Goal: Information Seeking & Learning: Learn about a topic

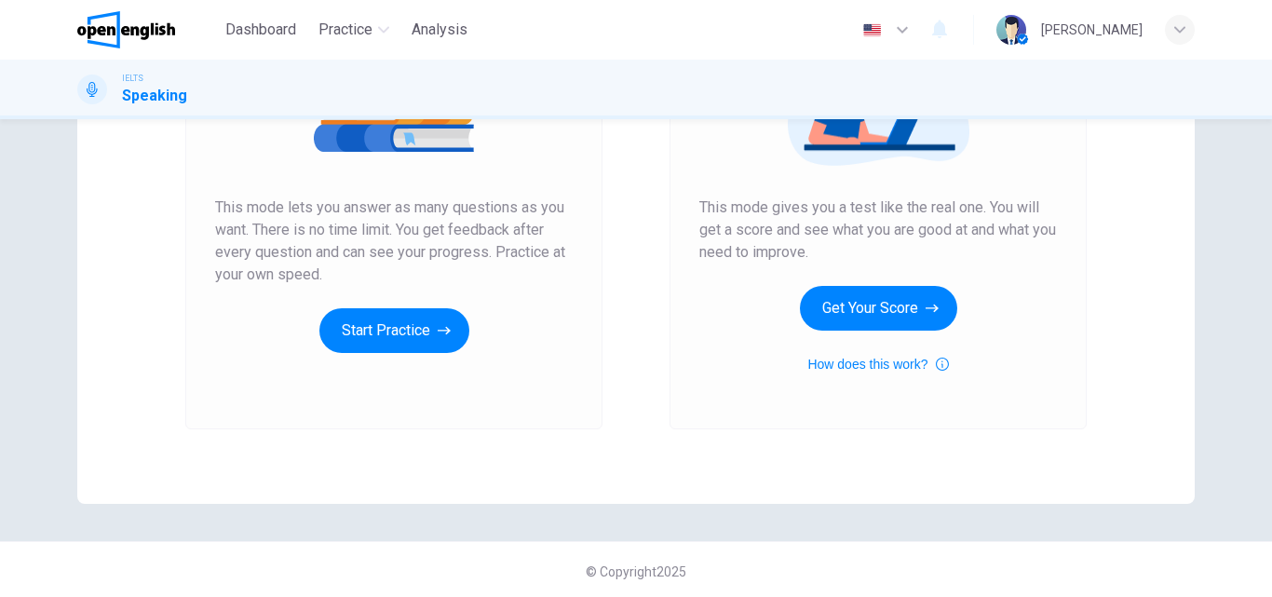
scroll to position [304, 0]
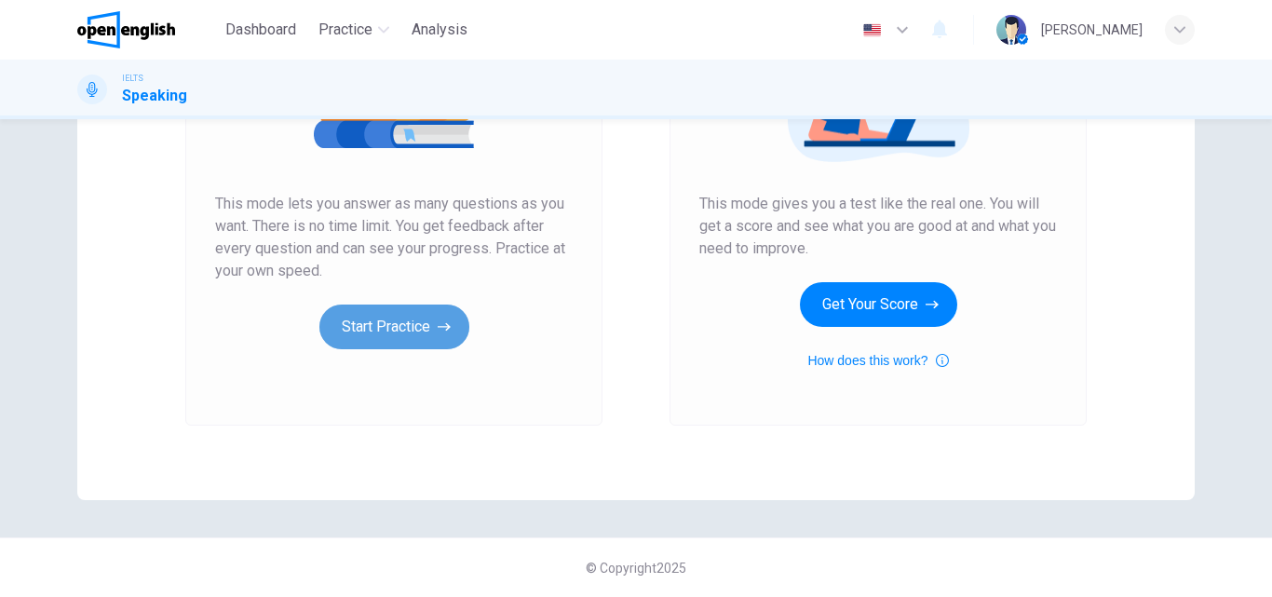
click at [427, 329] on button "Start Practice" at bounding box center [394, 327] width 150 height 45
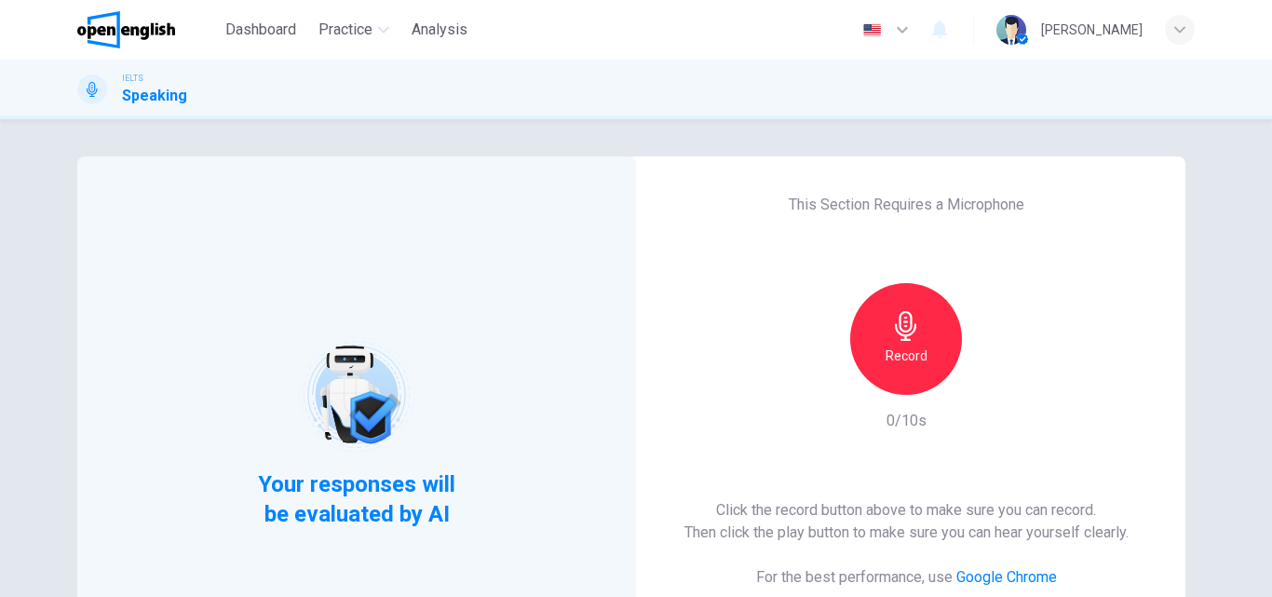
scroll to position [93, 0]
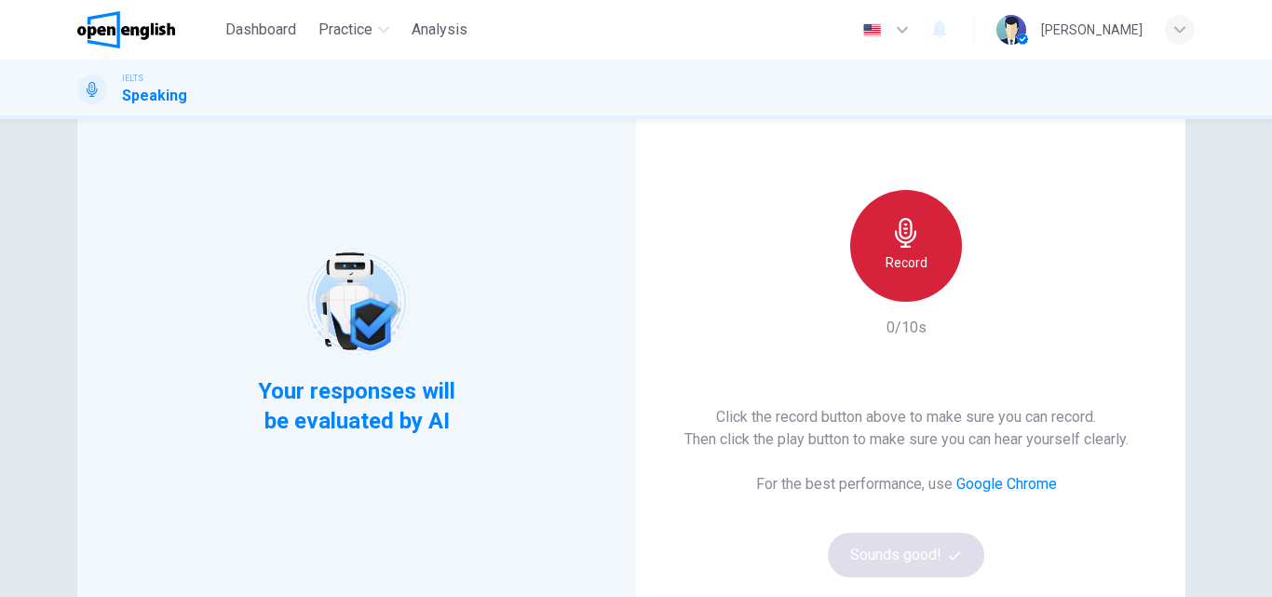
click at [898, 242] on icon "button" at bounding box center [905, 233] width 21 height 30
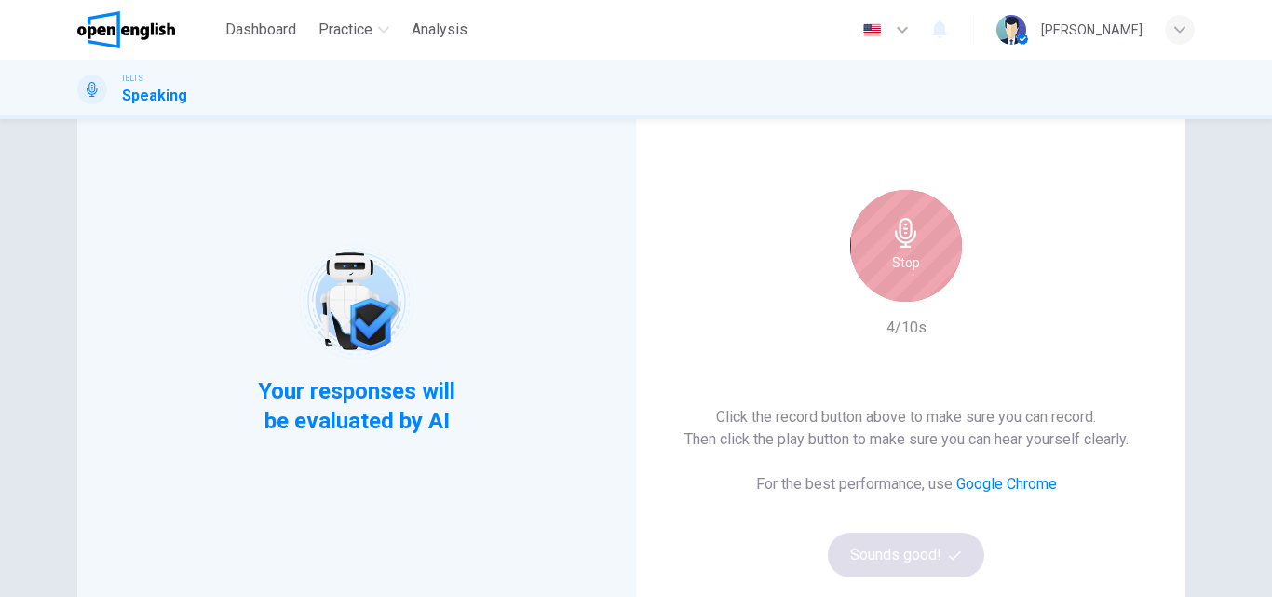
click at [912, 258] on h6 "Stop" at bounding box center [906, 262] width 28 height 22
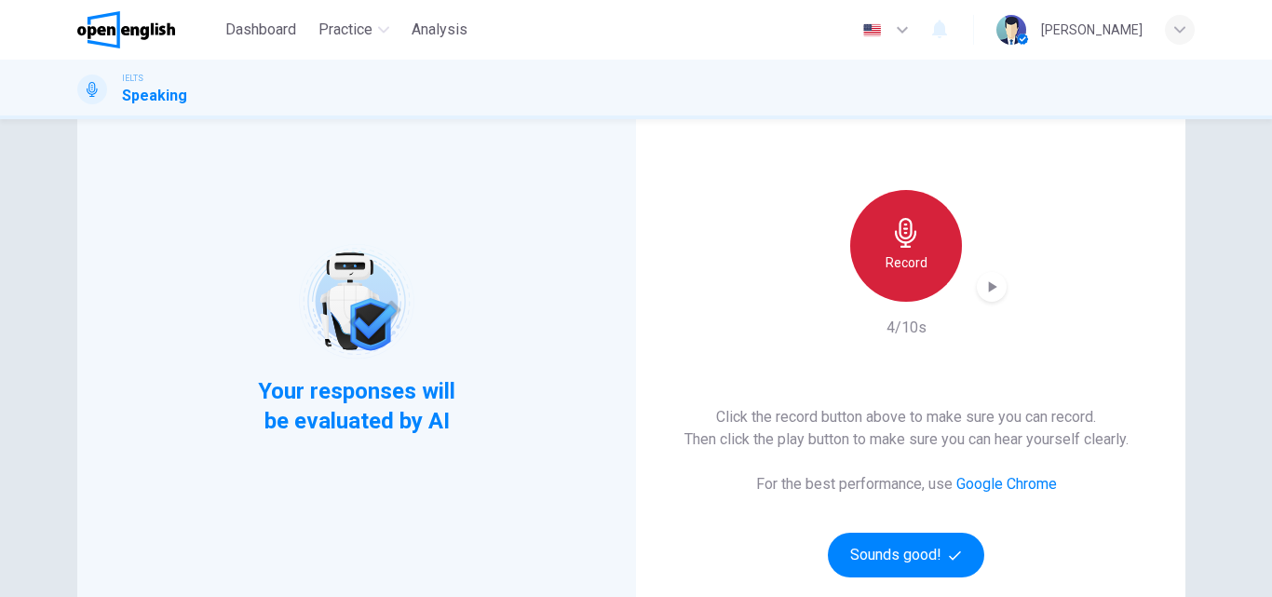
click at [878, 262] on div "Record" at bounding box center [906, 246] width 112 height 112
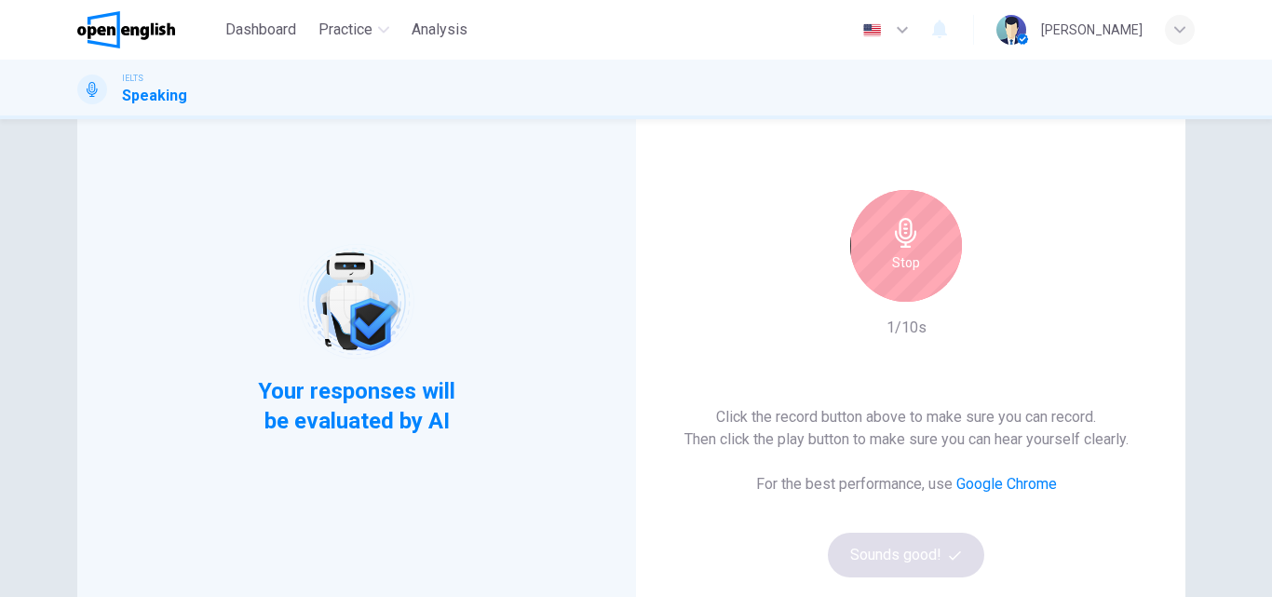
click at [911, 253] on h6 "Stop" at bounding box center [906, 262] width 28 height 22
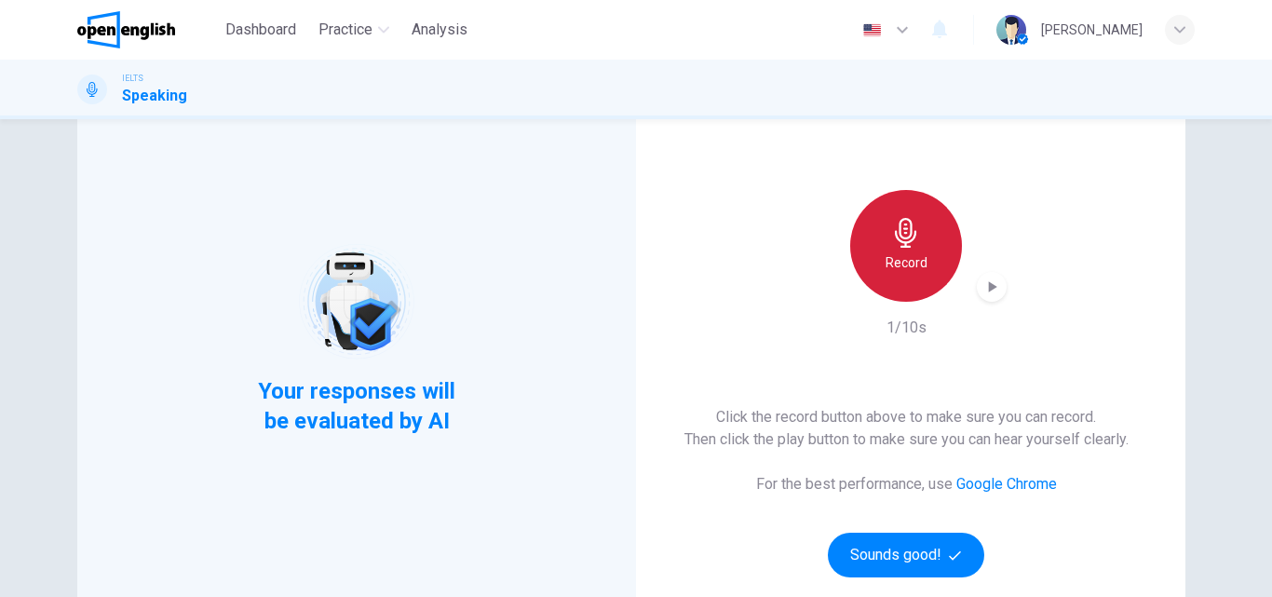
click at [877, 249] on div "Record" at bounding box center [906, 246] width 112 height 112
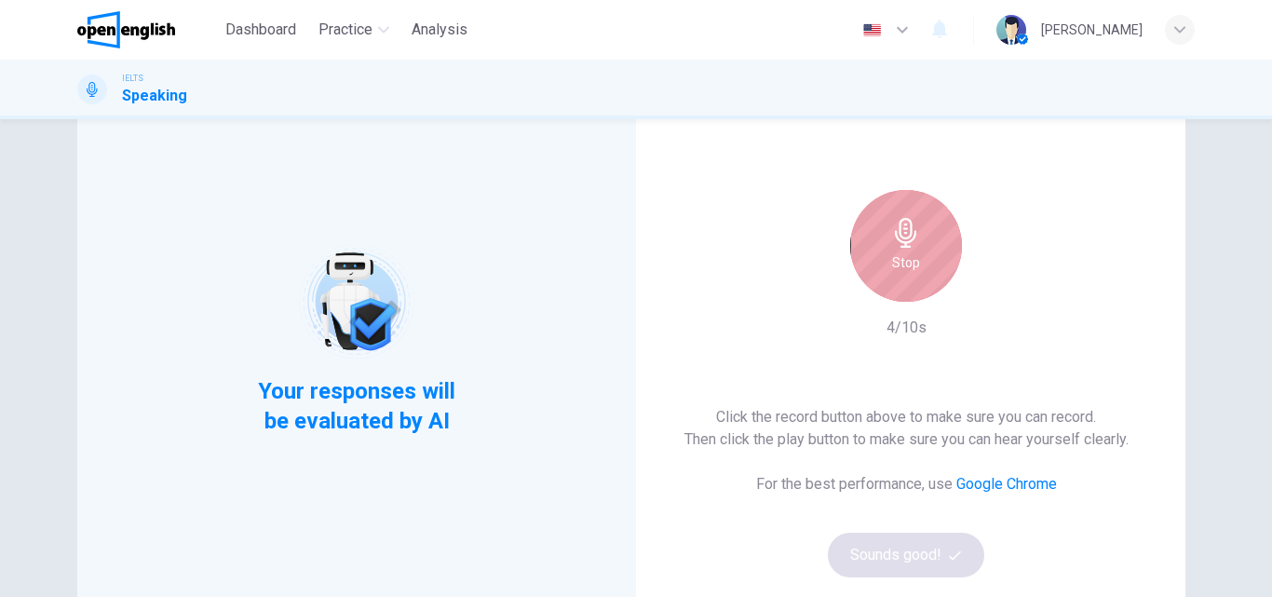
click at [930, 255] on div "Stop" at bounding box center [906, 246] width 112 height 112
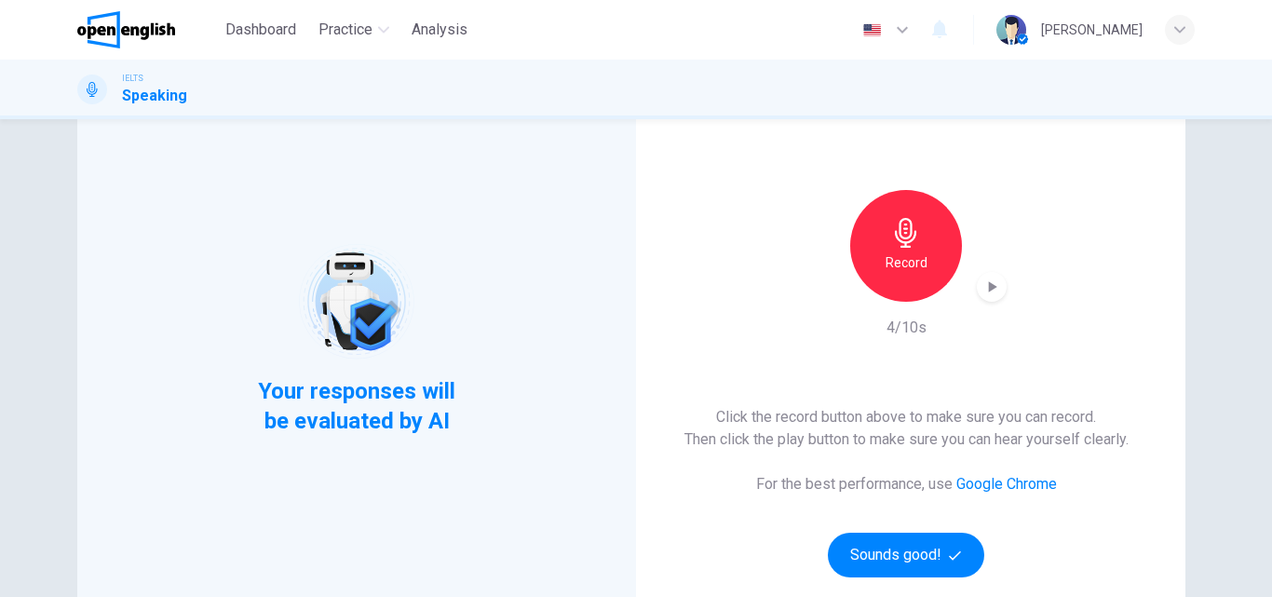
click at [983, 288] on icon "button" at bounding box center [992, 287] width 19 height 19
click at [944, 552] on button "Sounds good!" at bounding box center [906, 555] width 156 height 45
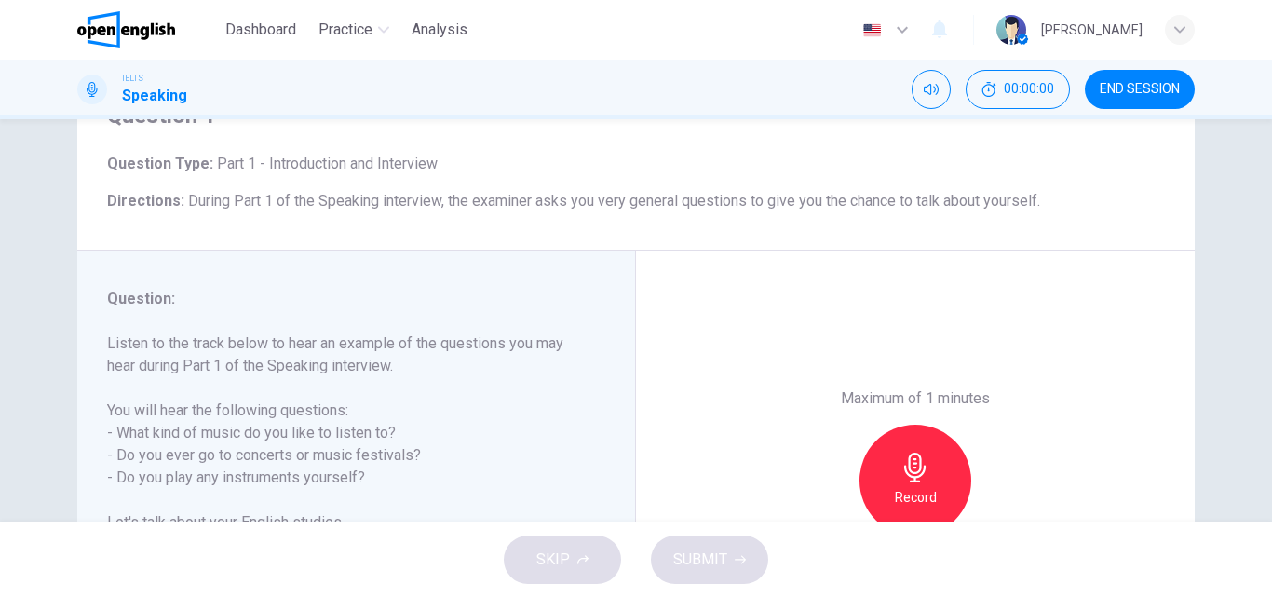
scroll to position [279, 0]
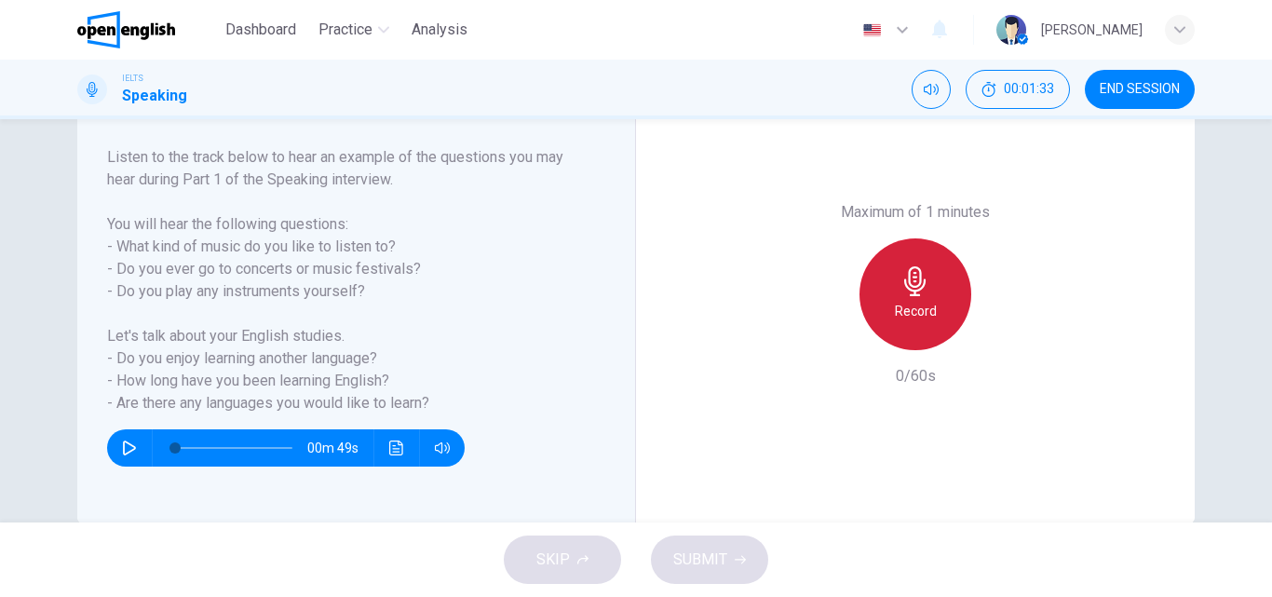
click at [918, 292] on icon "button" at bounding box center [916, 281] width 30 height 30
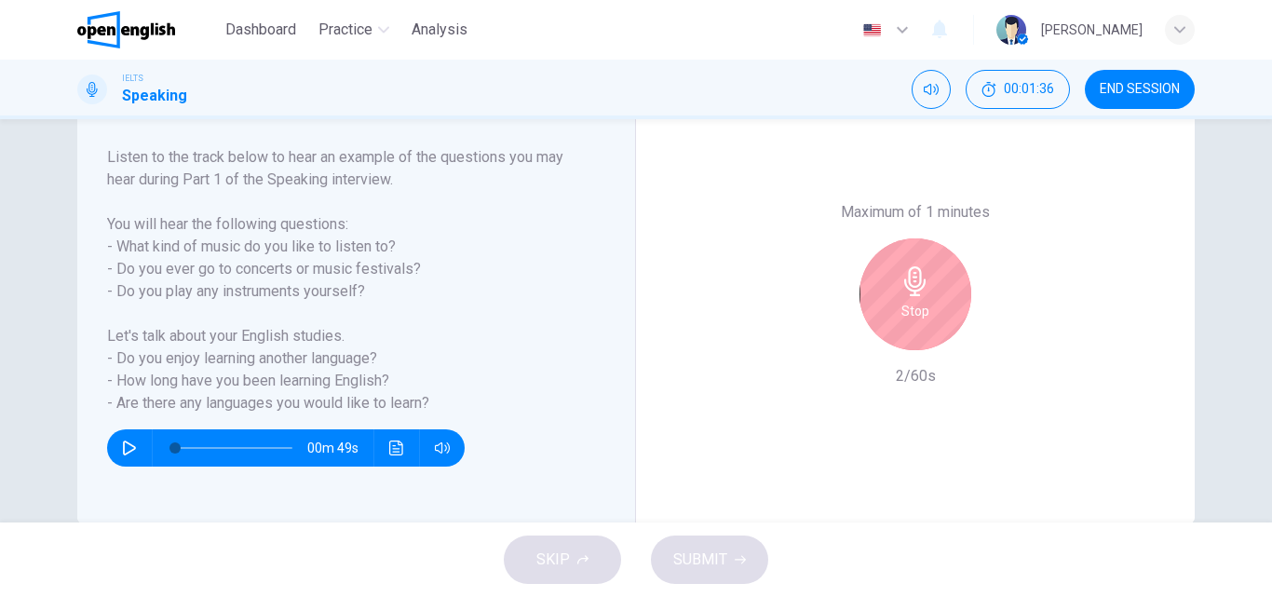
click at [890, 288] on div "Stop" at bounding box center [916, 294] width 112 height 112
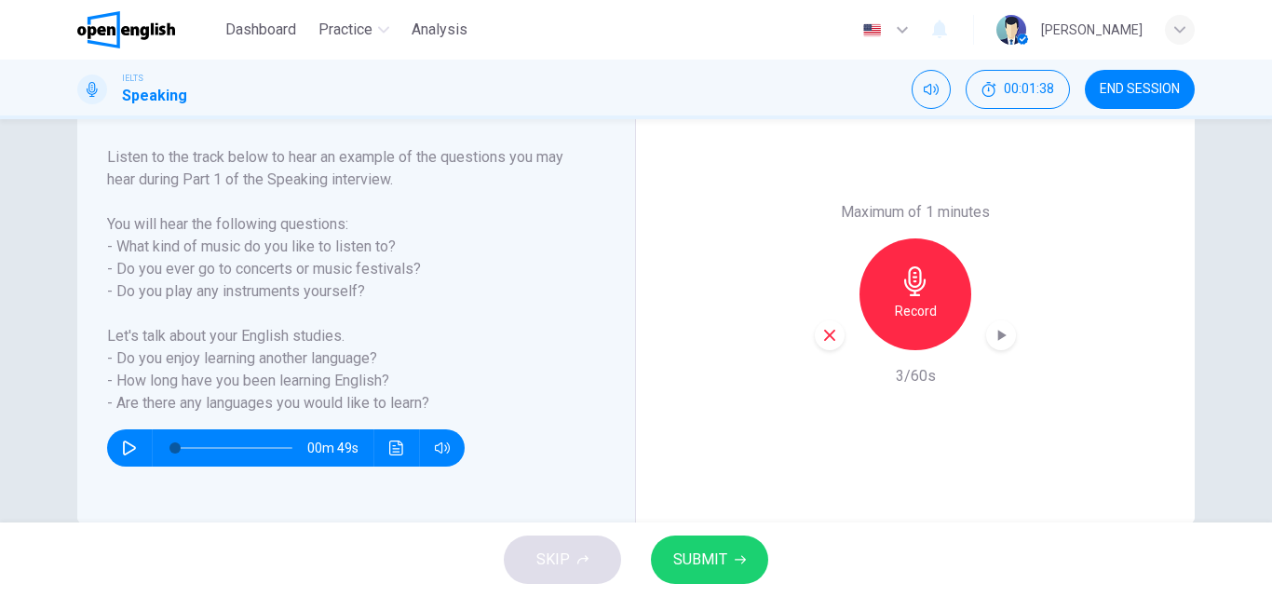
click at [901, 290] on icon "button" at bounding box center [916, 281] width 30 height 30
click at [705, 567] on span "SUBMIT" at bounding box center [700, 560] width 54 height 26
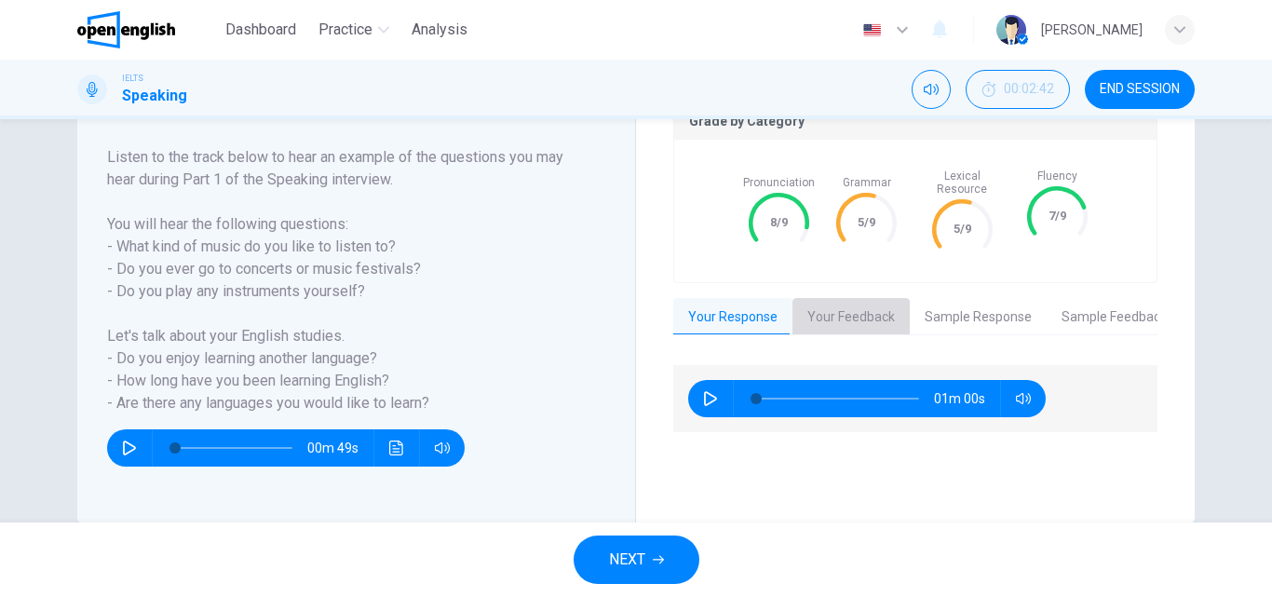
click at [871, 305] on button "Your Feedback" at bounding box center [851, 317] width 117 height 39
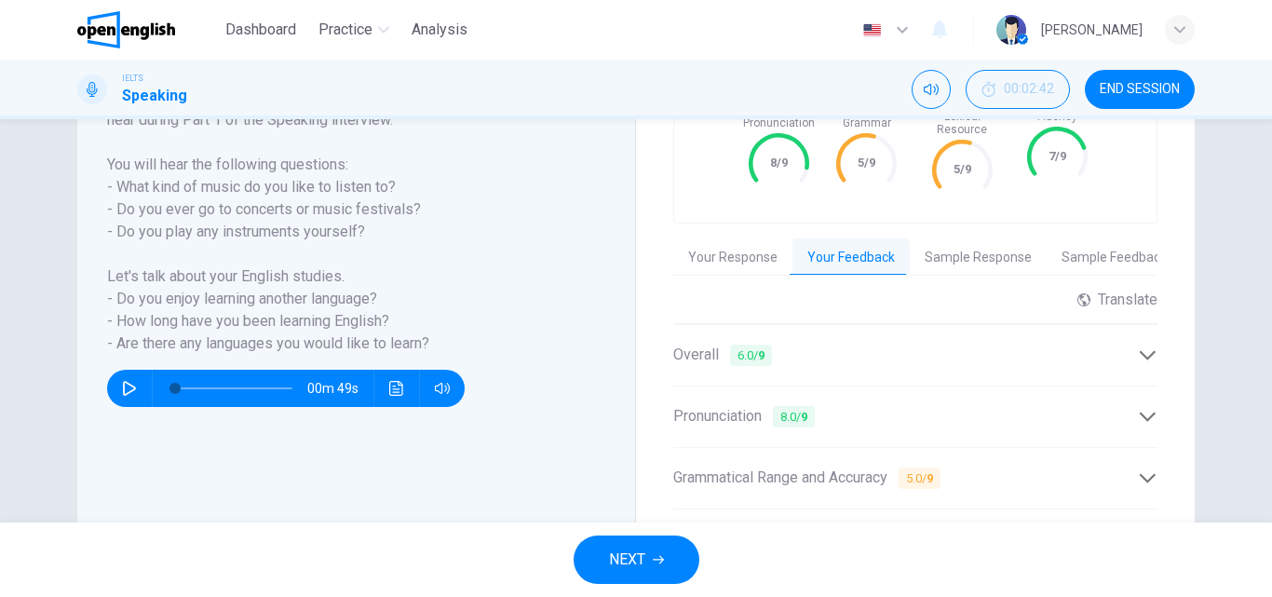
scroll to position [186, 0]
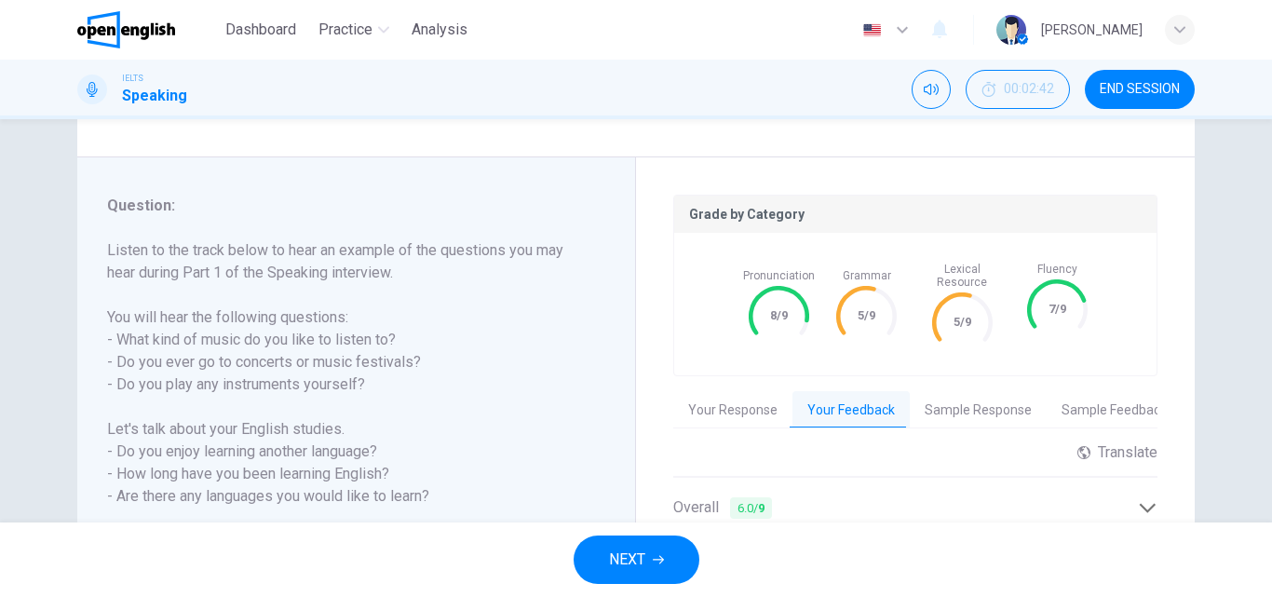
click at [1113, 395] on button "Sample Feedback" at bounding box center [1114, 410] width 135 height 39
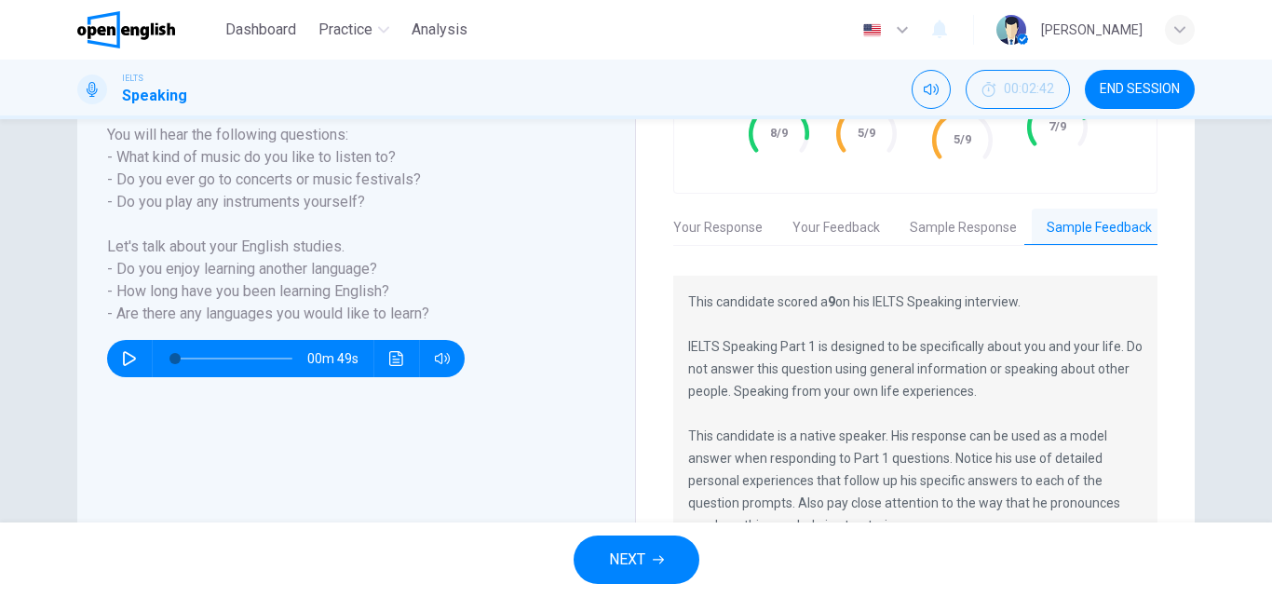
scroll to position [183, 0]
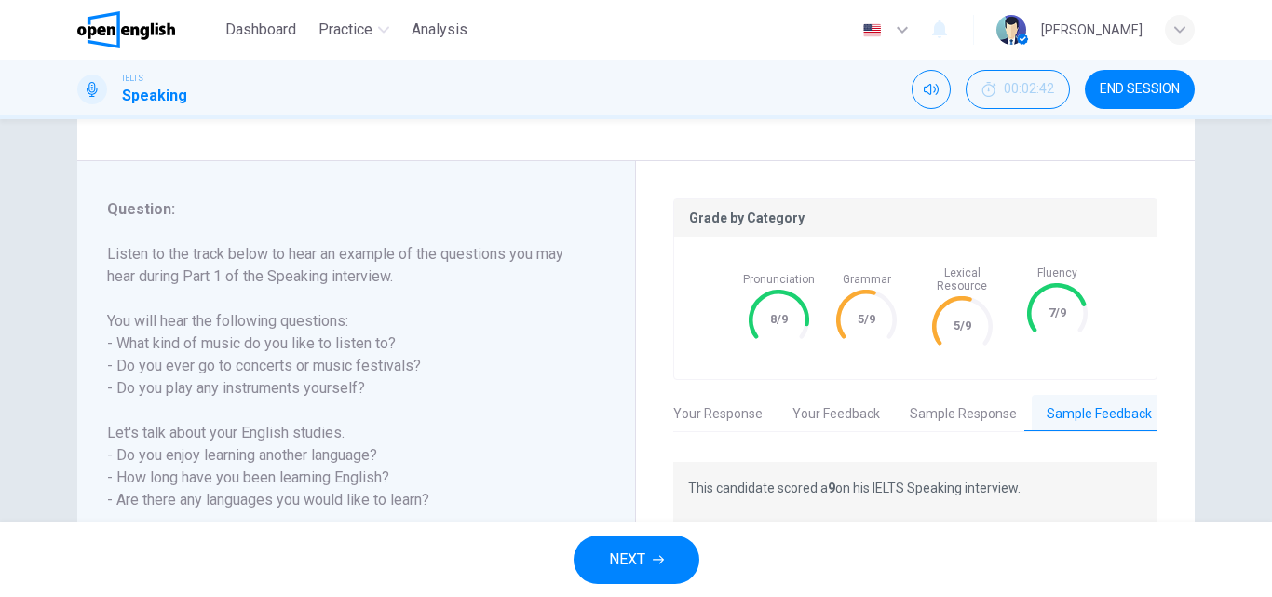
click at [1072, 401] on button "Sample Feedback" at bounding box center [1099, 414] width 135 height 39
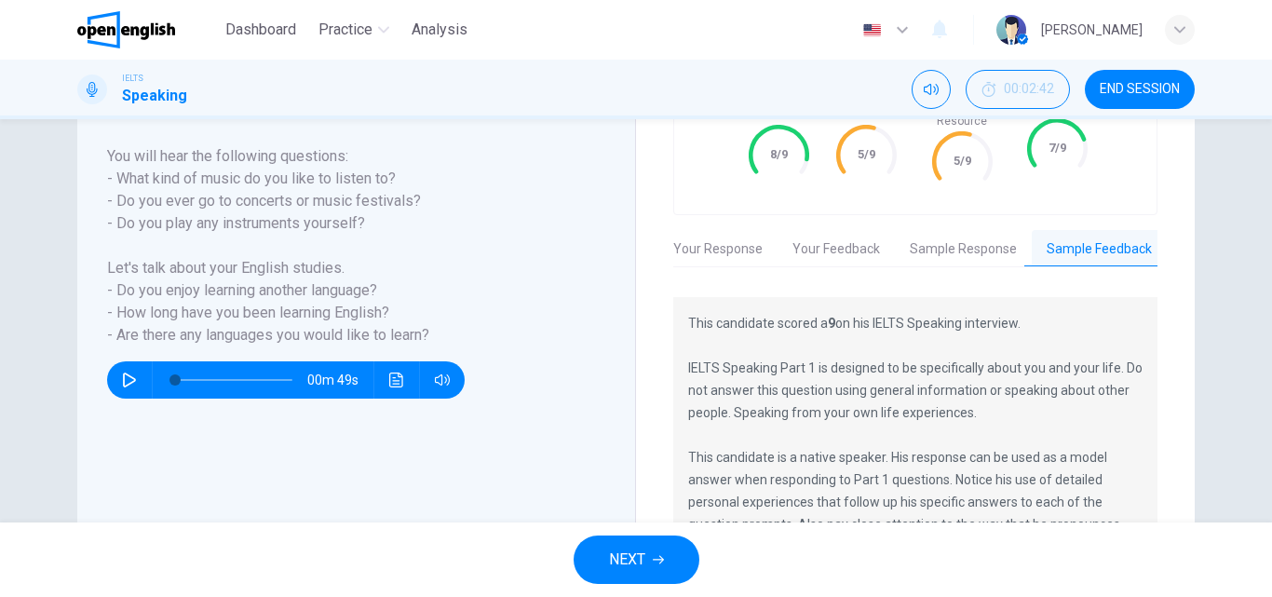
scroll to position [369, 0]
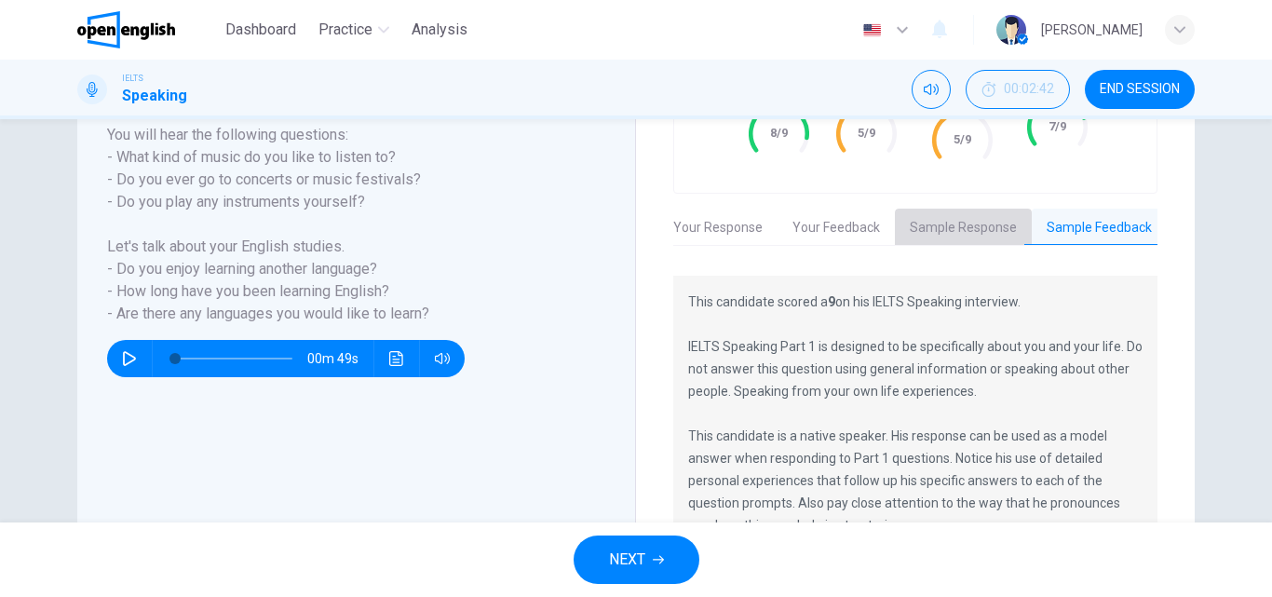
click at [967, 212] on button "Sample Response" at bounding box center [963, 228] width 137 height 39
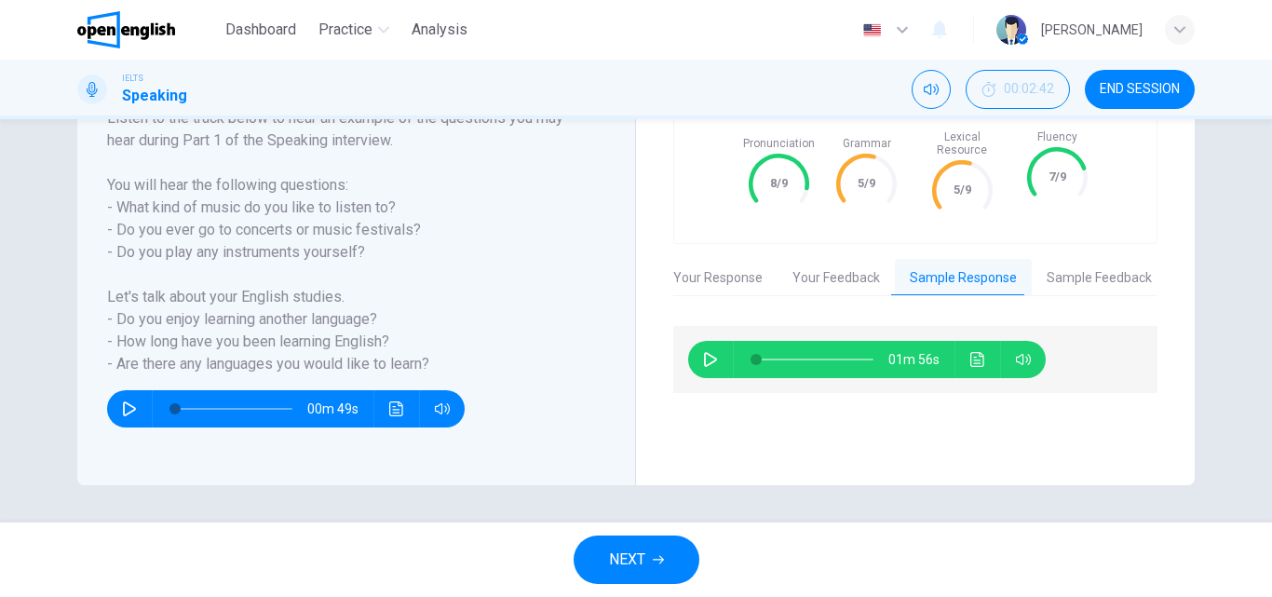
scroll to position [319, 0]
click at [707, 352] on icon "button" at bounding box center [710, 359] width 13 height 15
type input "*"
click at [707, 352] on icon "button" at bounding box center [710, 359] width 15 height 15
type input "*"
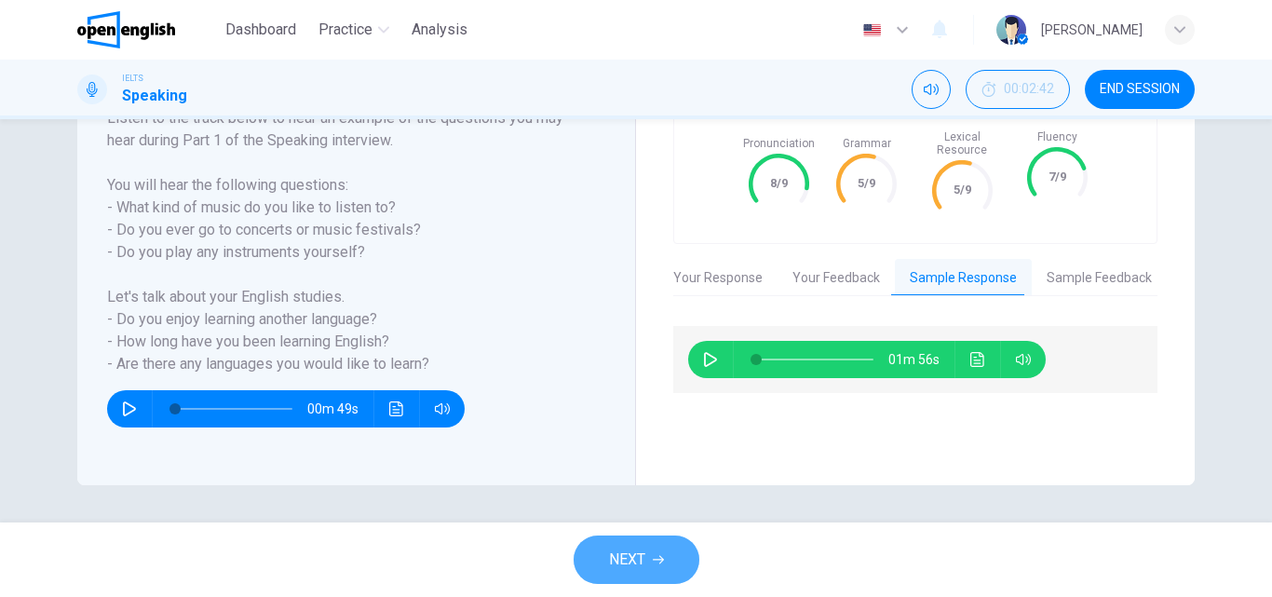
click at [651, 549] on button "NEXT" at bounding box center [637, 560] width 126 height 48
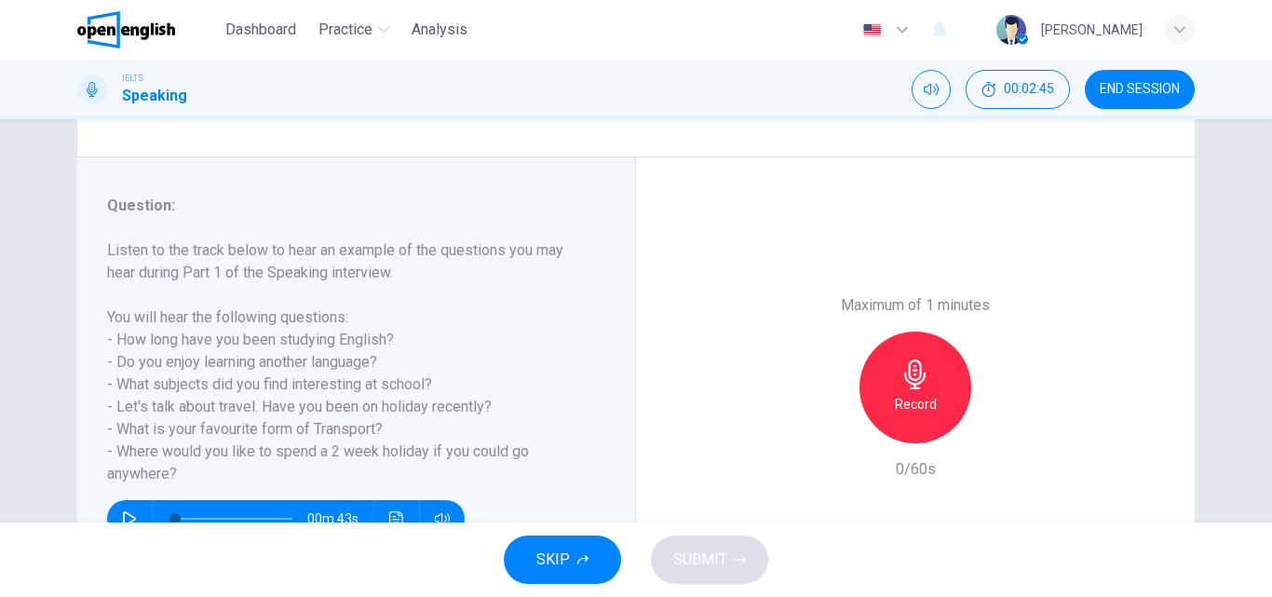
scroll to position [279, 0]
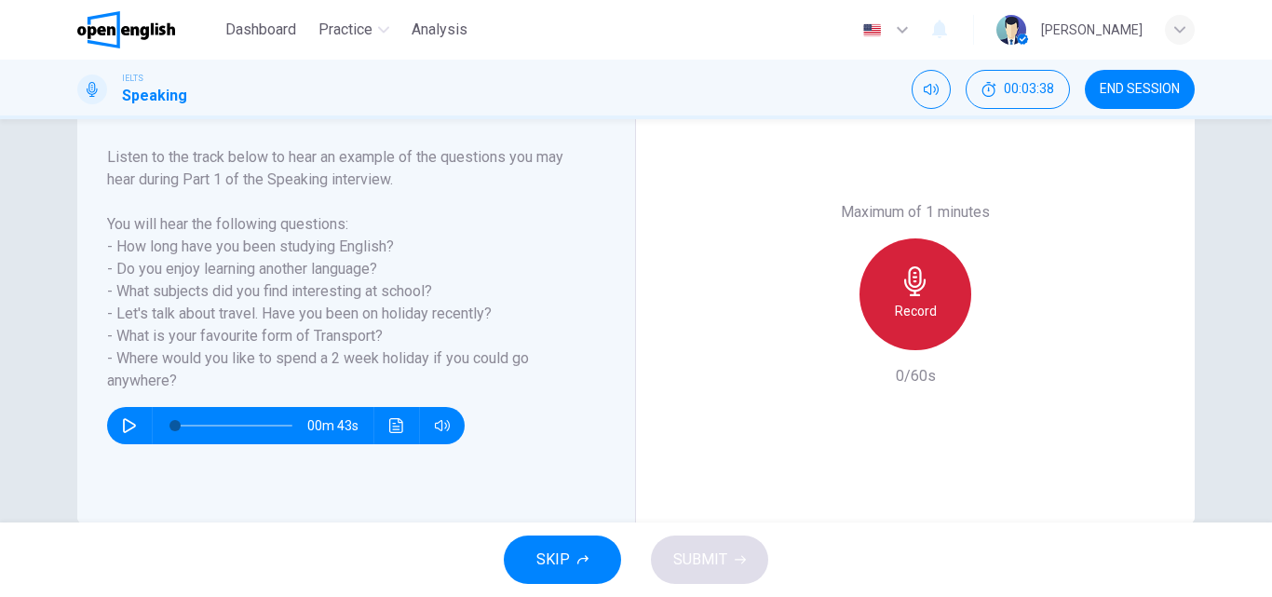
click at [902, 305] on h6 "Record" at bounding box center [916, 311] width 42 height 22
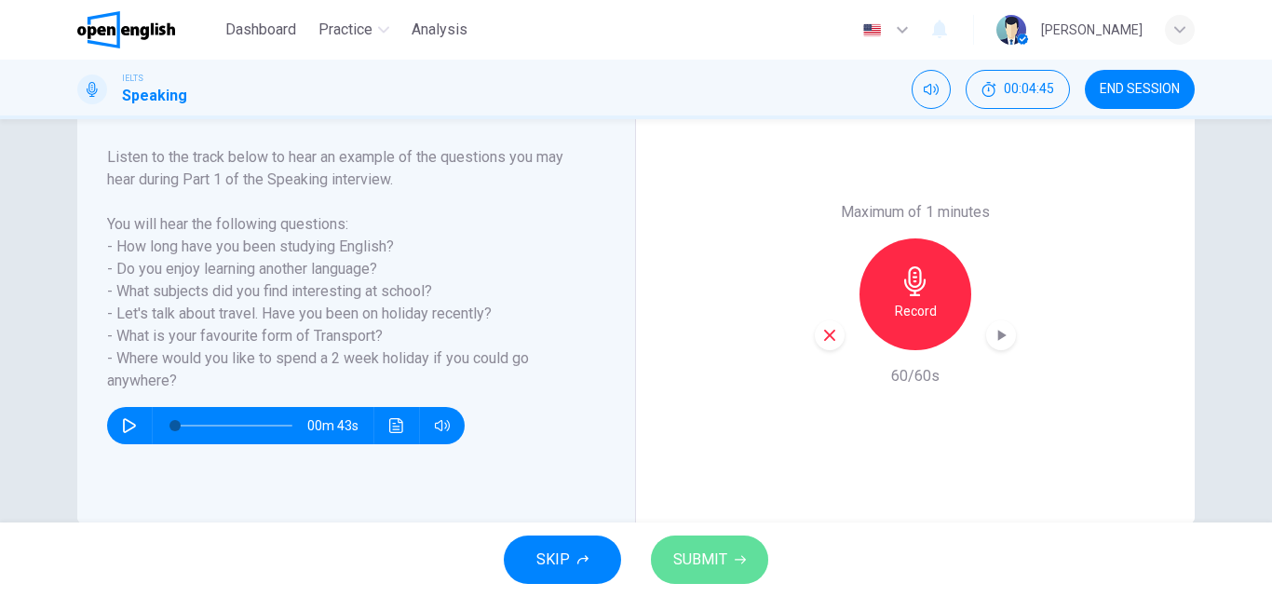
click at [719, 560] on span "SUBMIT" at bounding box center [700, 560] width 54 height 26
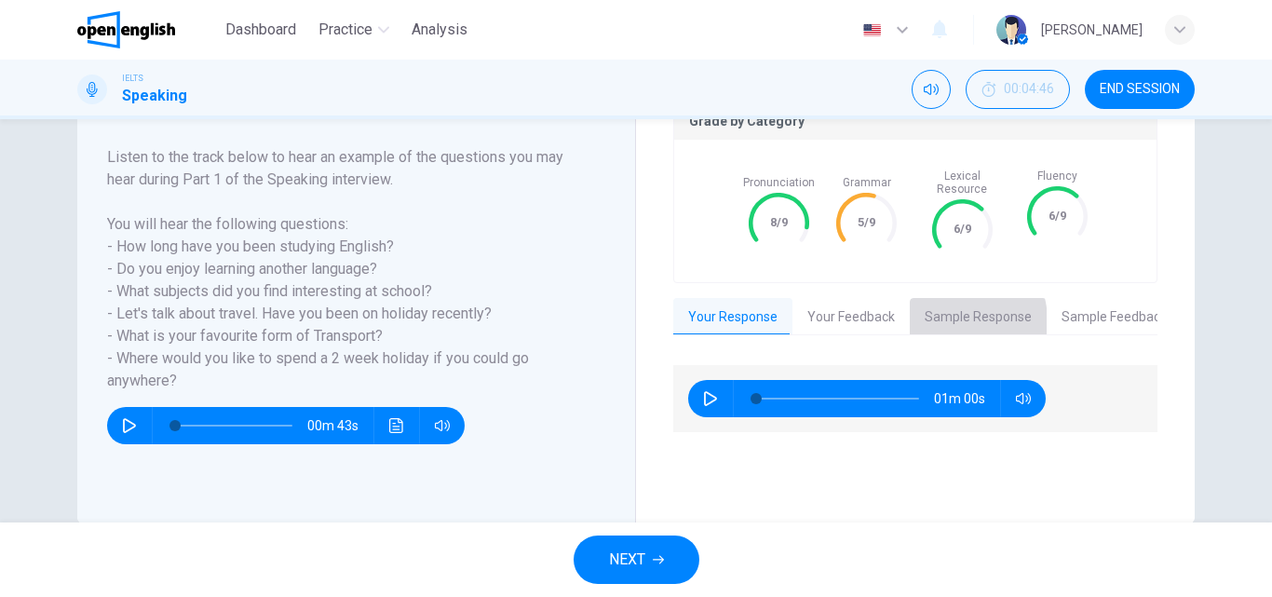
click at [942, 308] on button "Sample Response" at bounding box center [978, 317] width 137 height 39
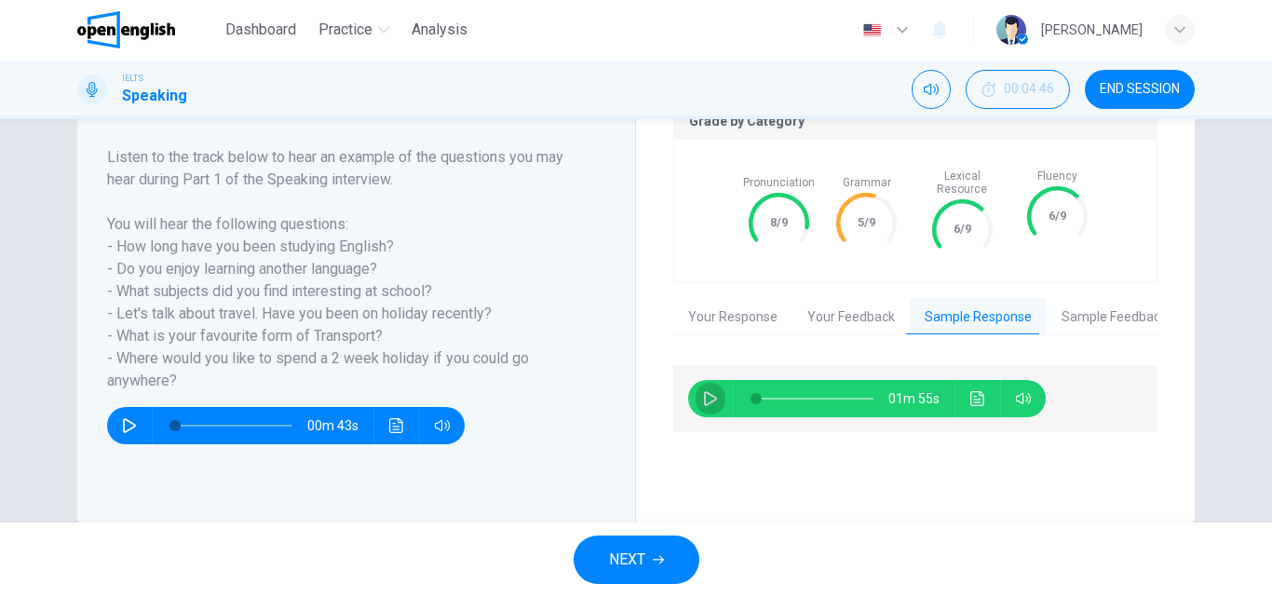
click at [708, 391] on icon "button" at bounding box center [710, 398] width 15 height 15
click at [823, 386] on span at bounding box center [814, 399] width 117 height 26
click at [827, 386] on span at bounding box center [814, 399] width 117 height 26
type input "*"
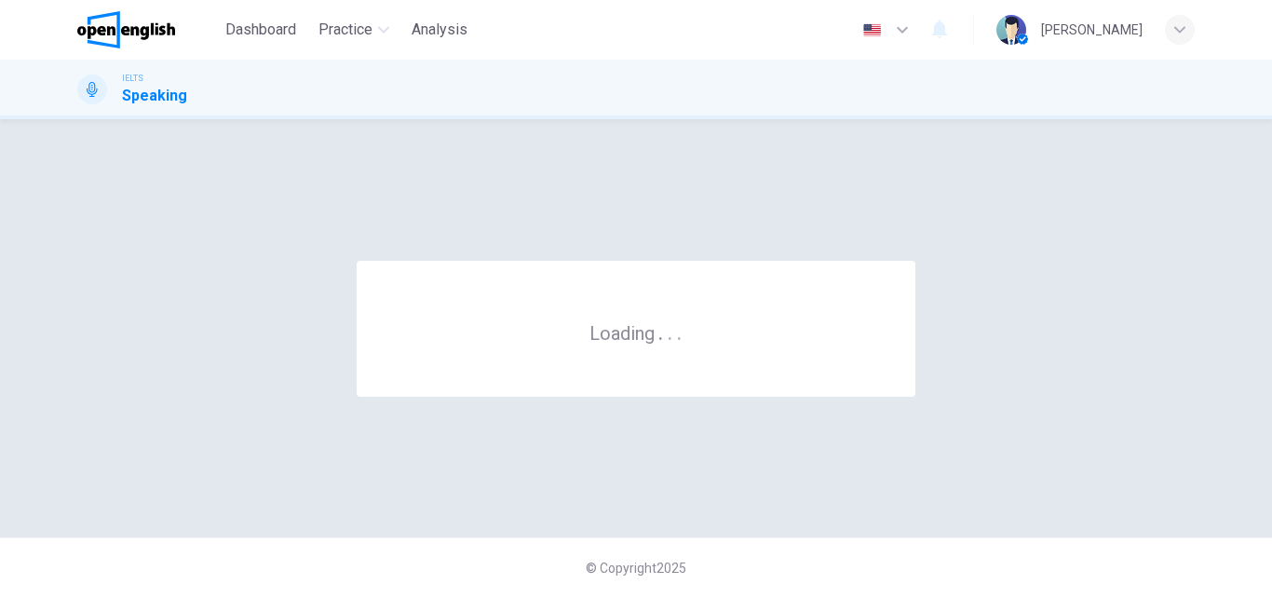
scroll to position [0, 0]
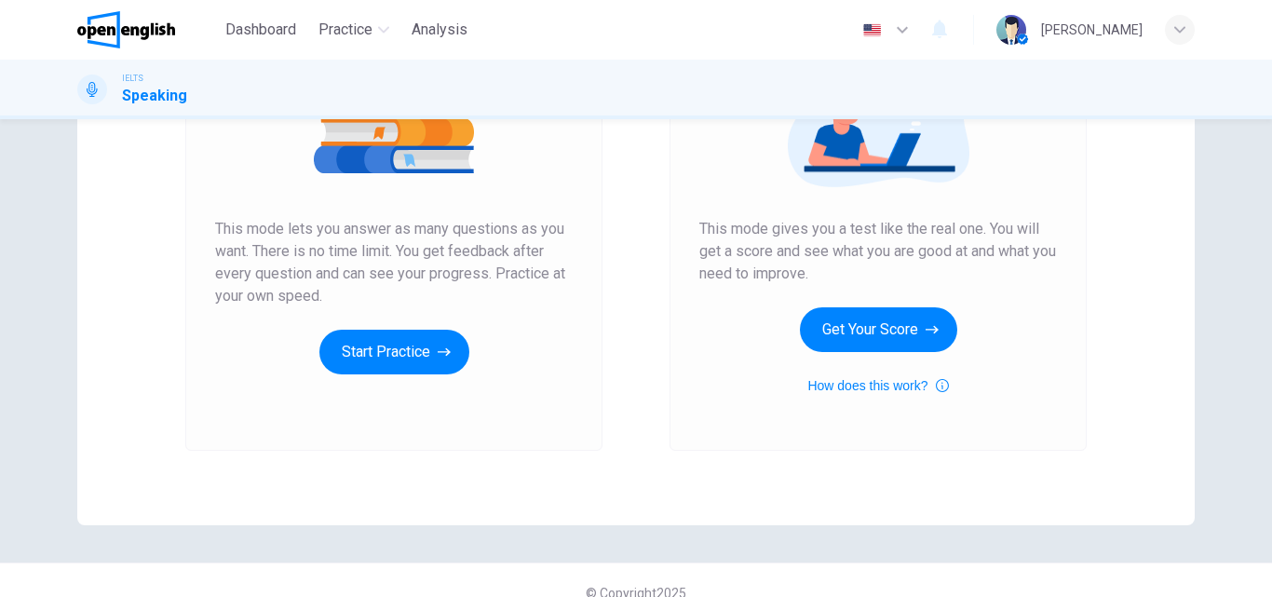
scroll to position [279, 0]
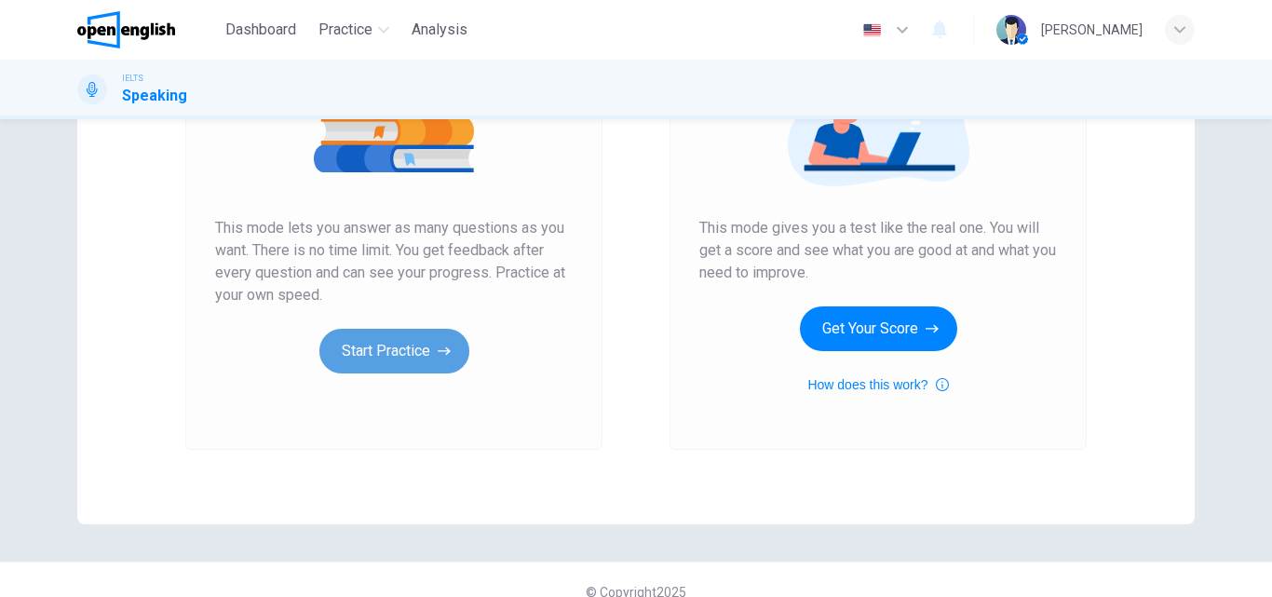
click at [401, 340] on button "Start Practice" at bounding box center [394, 351] width 150 height 45
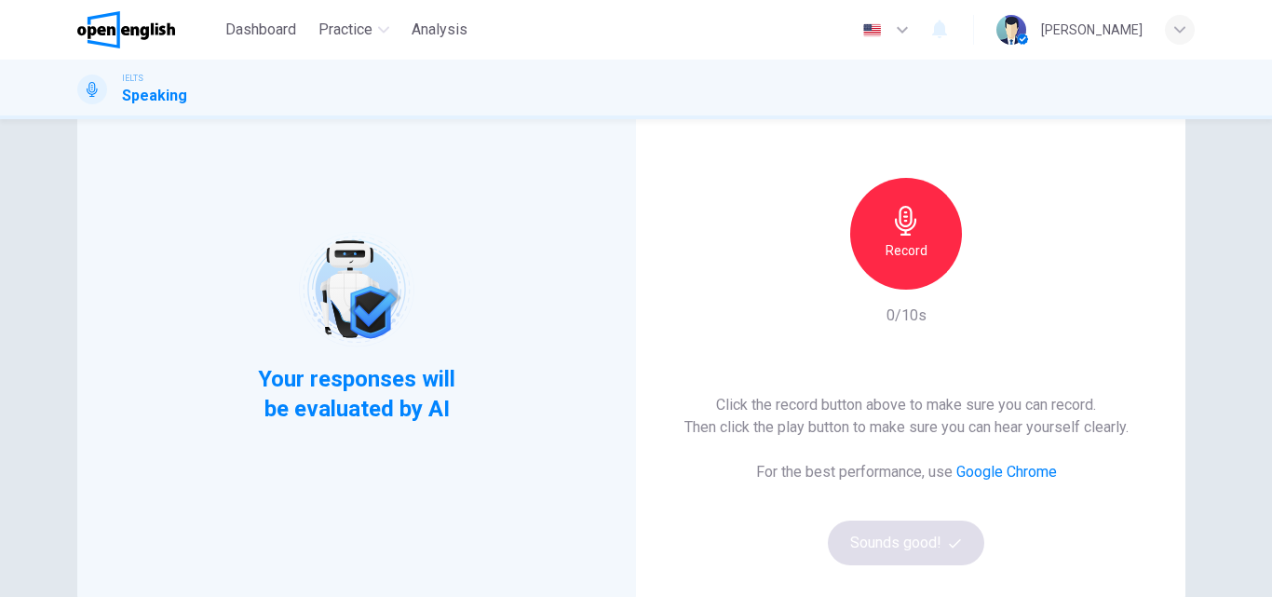
scroll to position [93, 0]
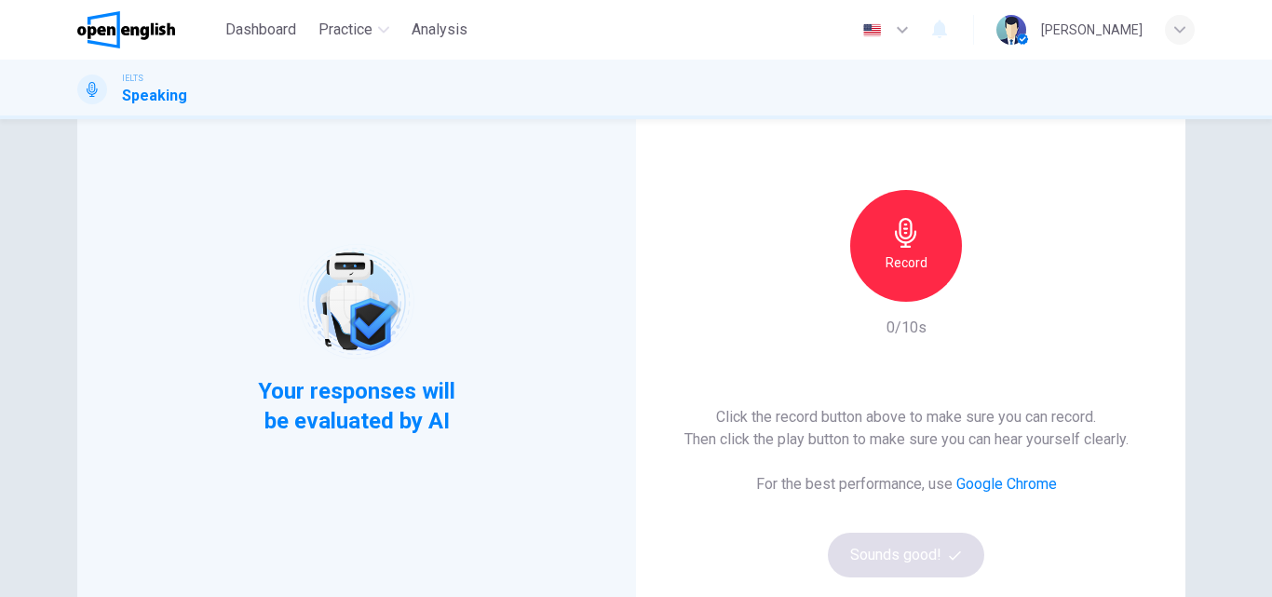
click at [883, 230] on div "Record" at bounding box center [906, 246] width 112 height 112
click at [993, 292] on icon "button" at bounding box center [992, 287] width 19 height 19
click at [949, 561] on icon "button" at bounding box center [955, 556] width 12 height 12
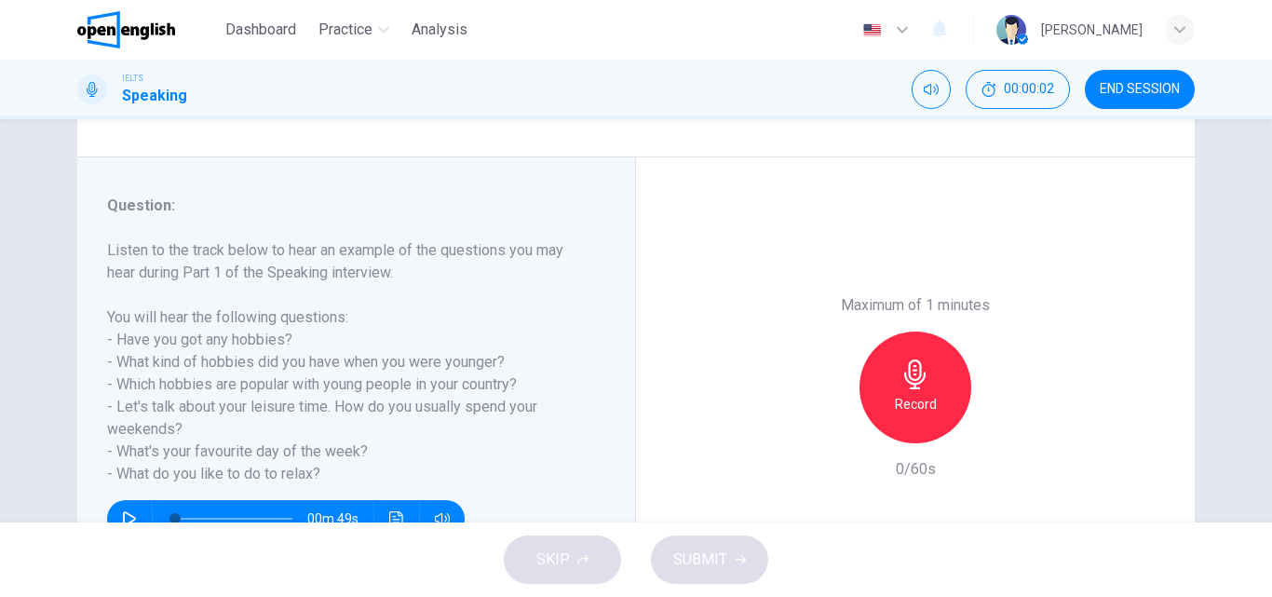
scroll to position [279, 0]
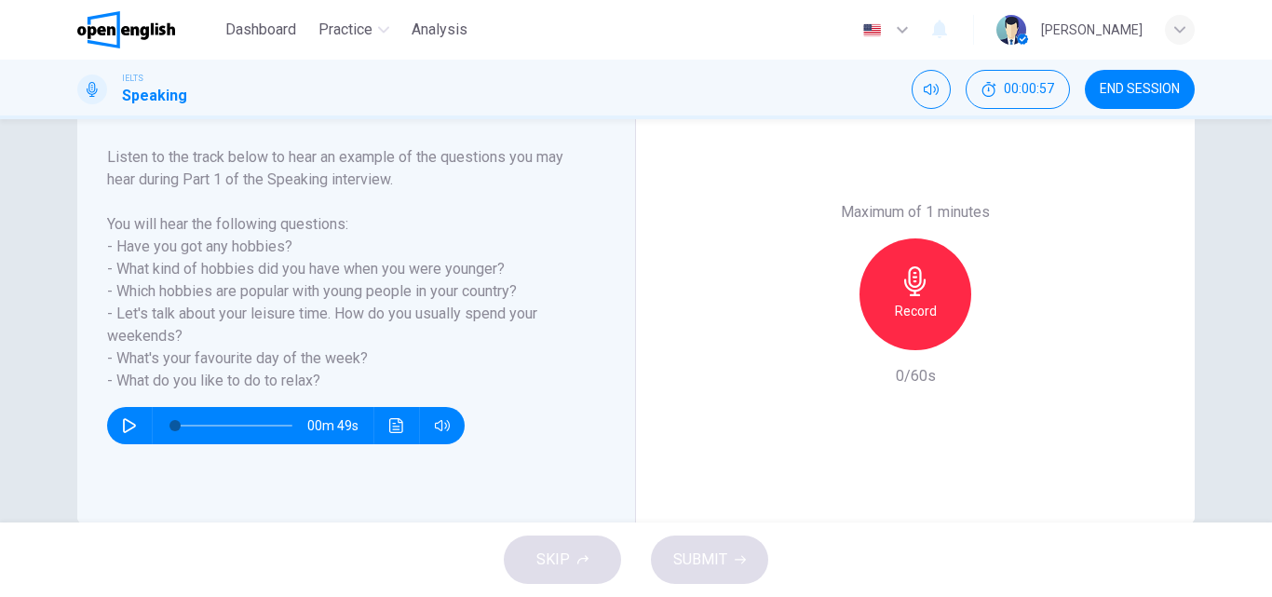
click at [905, 306] on h6 "Record" at bounding box center [916, 311] width 42 height 22
click at [704, 559] on span "SUBMIT" at bounding box center [700, 560] width 54 height 26
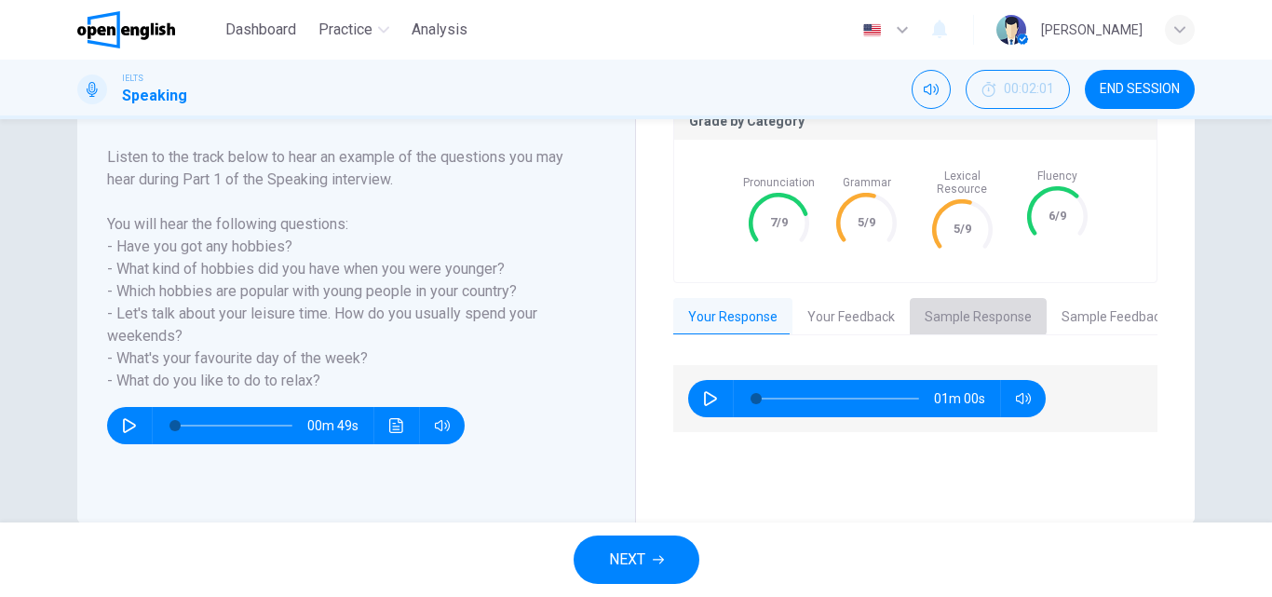
click at [963, 298] on button "Sample Response" at bounding box center [978, 317] width 137 height 39
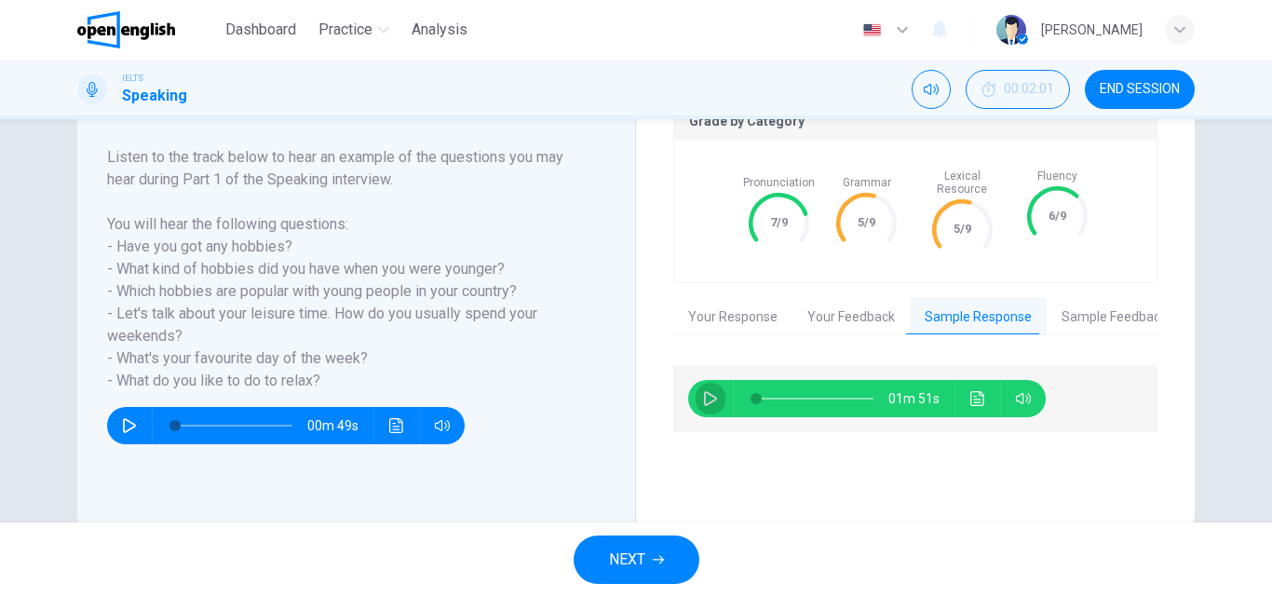
click at [711, 391] on icon "button" at bounding box center [710, 398] width 13 height 15
click at [705, 391] on icon "button" at bounding box center [710, 398] width 15 height 15
drag, startPoint x: 794, startPoint y: 387, endPoint x: 743, endPoint y: 395, distance: 51.0
click at [751, 395] on span at bounding box center [756, 398] width 11 height 11
click at [703, 391] on icon "button" at bounding box center [710, 398] width 15 height 15
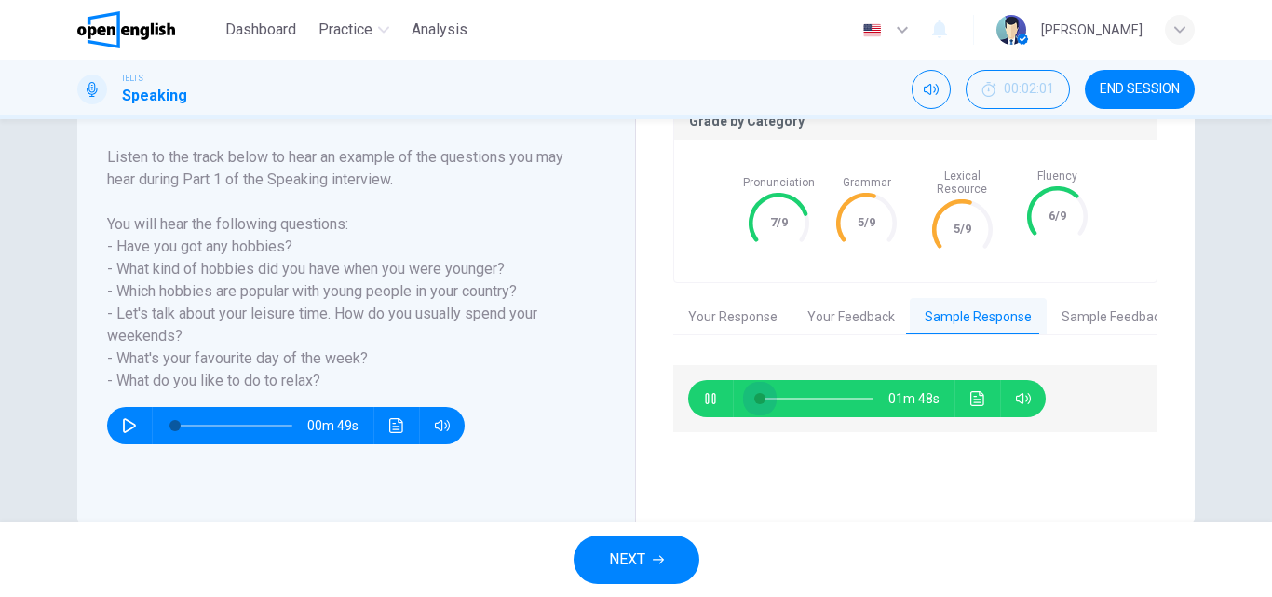
drag, startPoint x: 782, startPoint y: 383, endPoint x: 755, endPoint y: 383, distance: 26.1
click at [755, 393] on span at bounding box center [759, 398] width 11 height 11
click at [795, 386] on span at bounding box center [814, 399] width 117 height 26
type input "*"
click at [629, 563] on span "NEXT" at bounding box center [627, 560] width 36 height 26
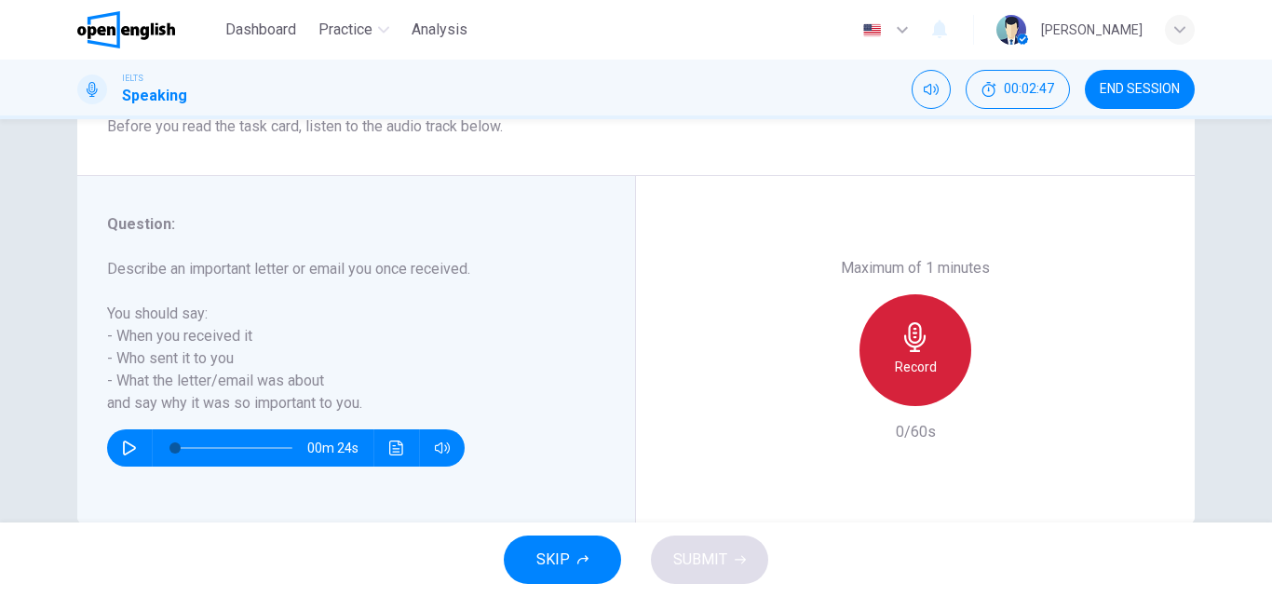
click at [926, 366] on h6 "Record" at bounding box center [916, 367] width 42 height 22
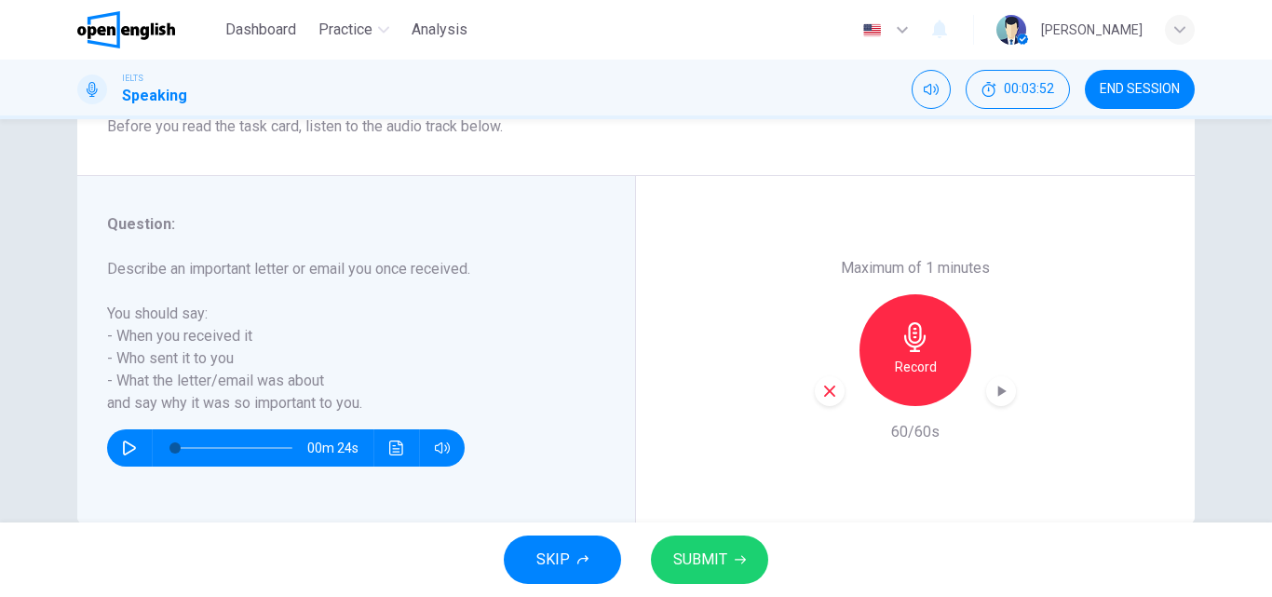
click at [745, 554] on button "SUBMIT" at bounding box center [709, 560] width 117 height 48
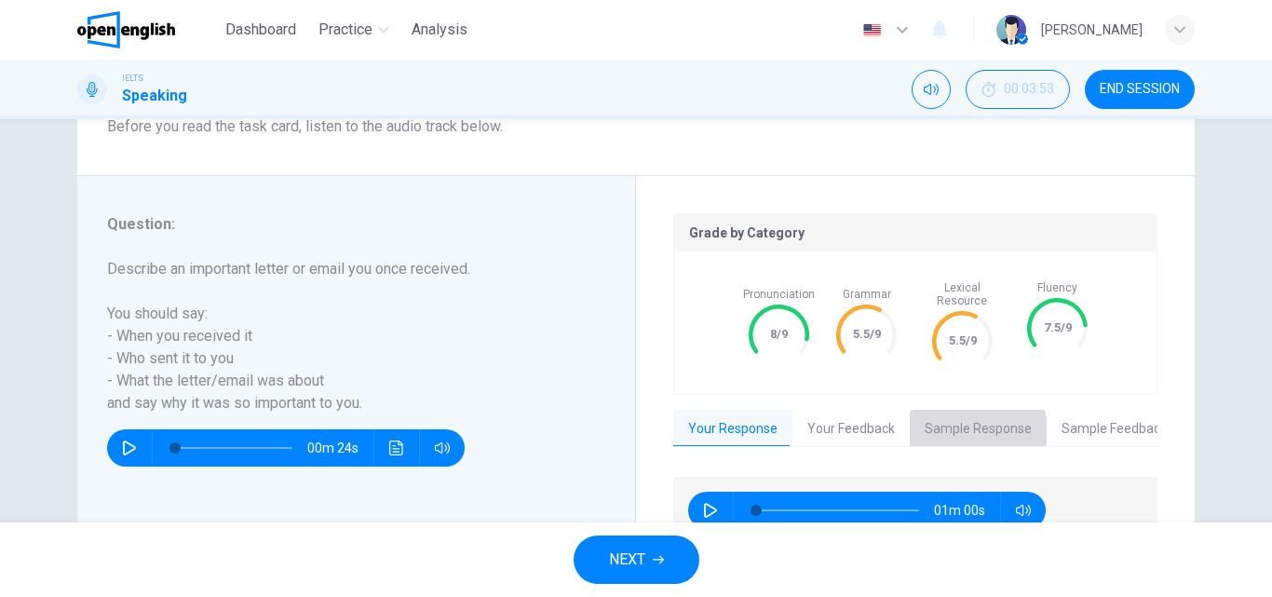
click at [957, 418] on button "Sample Response" at bounding box center [978, 429] width 137 height 39
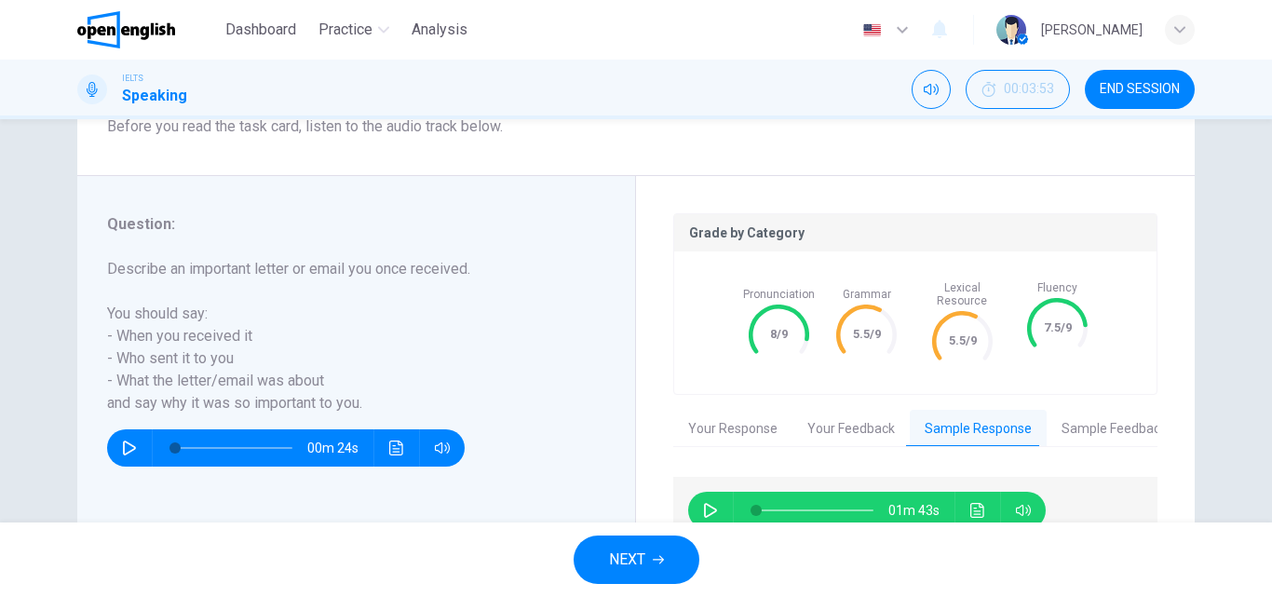
click at [698, 496] on button "button" at bounding box center [711, 510] width 30 height 37
type input "*"
click at [629, 564] on span "NEXT" at bounding box center [627, 560] width 36 height 26
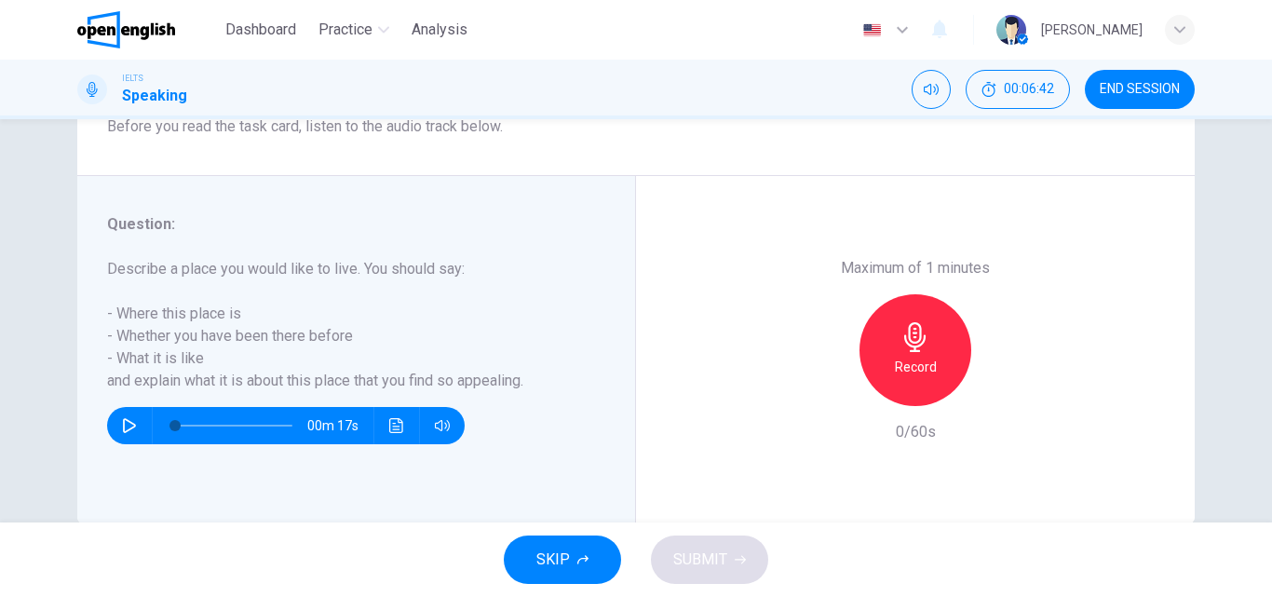
click at [116, 426] on button "button" at bounding box center [130, 425] width 30 height 37
type input "*"
click at [931, 355] on div "Record" at bounding box center [916, 350] width 112 height 112
click at [724, 564] on span "SUBMIT" at bounding box center [700, 560] width 54 height 26
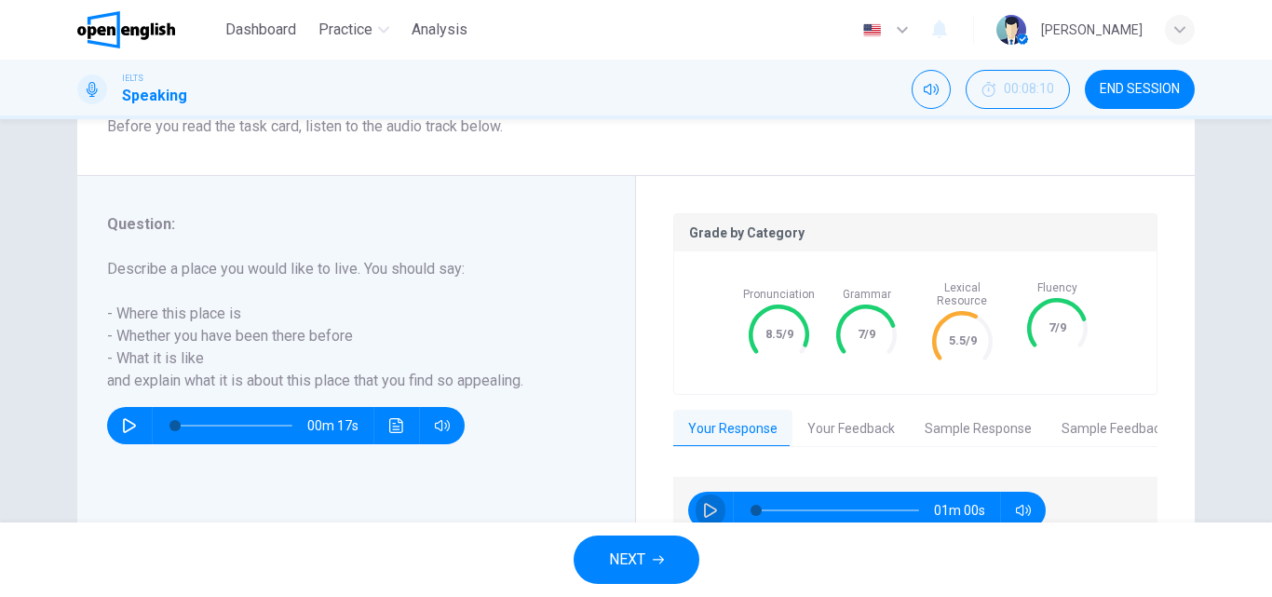
click at [698, 497] on button "button" at bounding box center [711, 510] width 30 height 37
type input "*"
click at [948, 417] on button "Sample Response" at bounding box center [978, 429] width 137 height 39
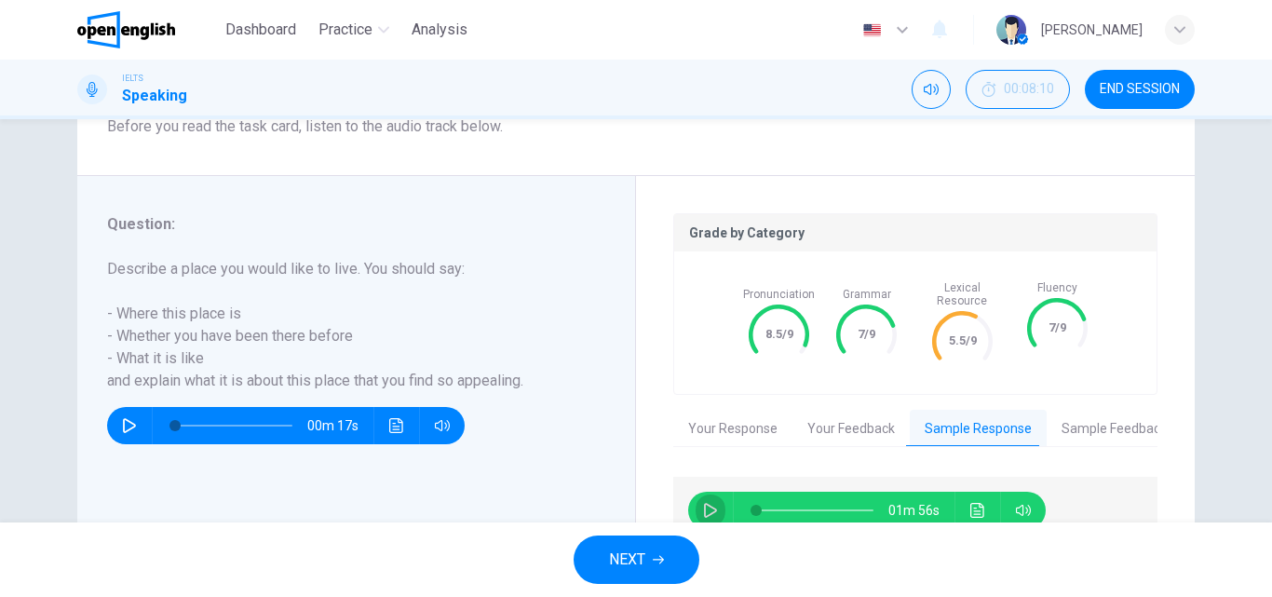
click at [704, 503] on icon "button" at bounding box center [710, 510] width 15 height 15
type input "*"
type input "**"
click at [705, 505] on icon "button" at bounding box center [710, 510] width 10 height 11
type input "*"
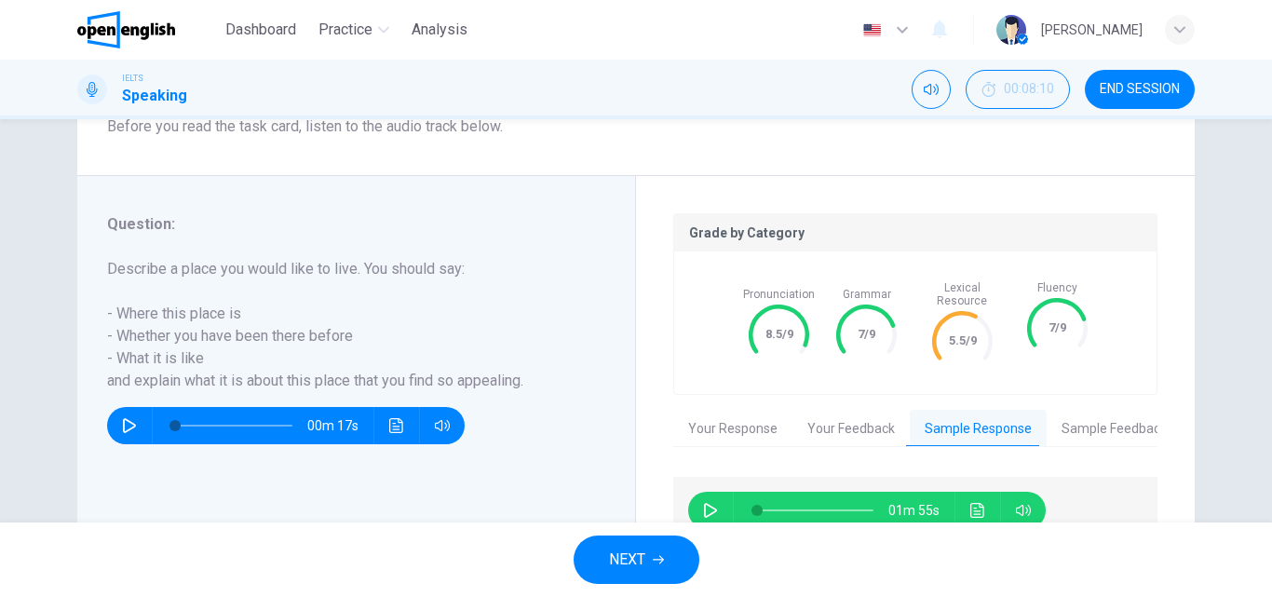
click at [747, 424] on button "Your Response" at bounding box center [732, 429] width 119 height 39
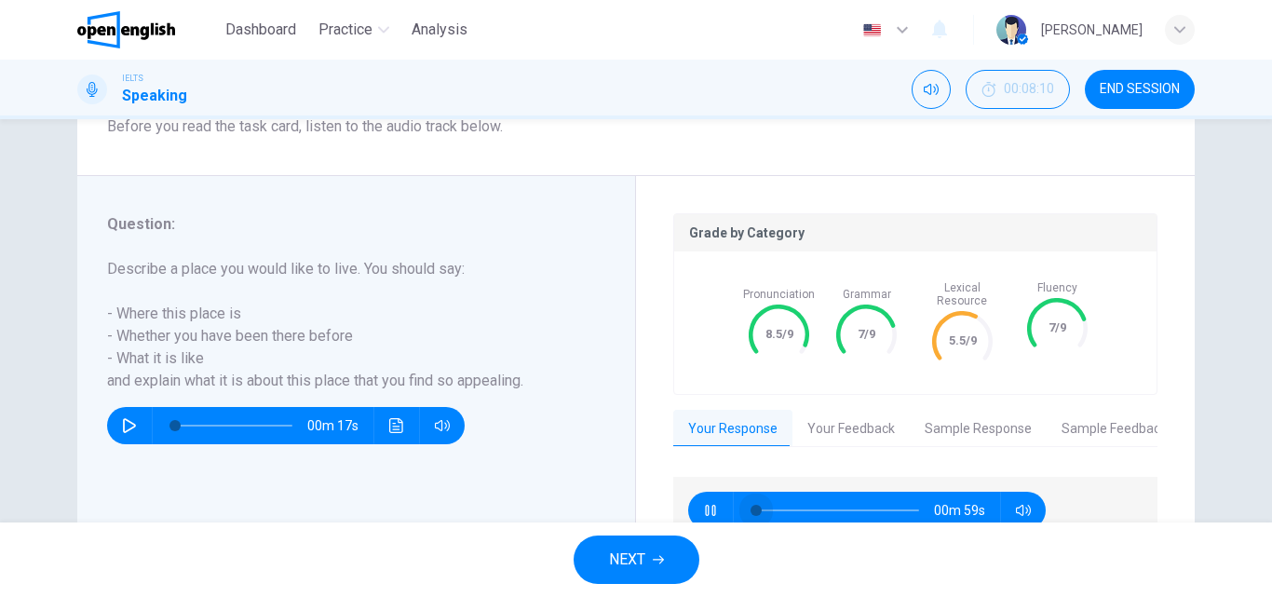
drag, startPoint x: 778, startPoint y: 500, endPoint x: 737, endPoint y: 505, distance: 41.2
click at [751, 505] on span at bounding box center [756, 510] width 11 height 11
click at [706, 503] on icon "button" at bounding box center [710, 510] width 15 height 15
click at [710, 503] on icon "button" at bounding box center [710, 510] width 15 height 15
type input "*"
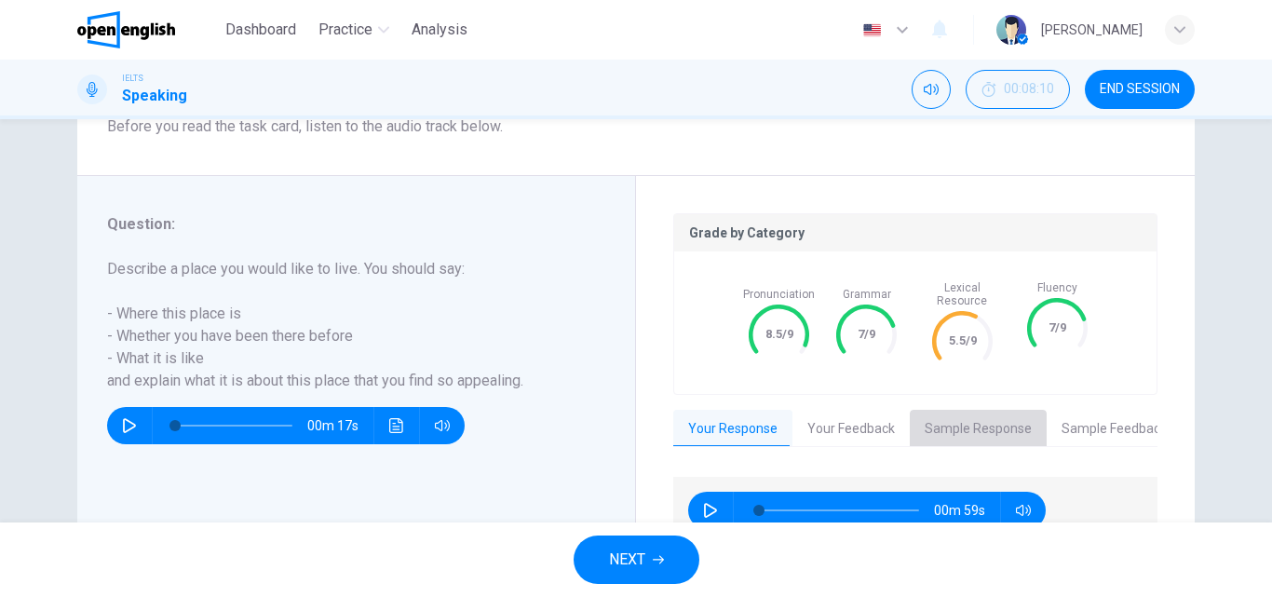
click at [981, 414] on button "Sample Response" at bounding box center [978, 429] width 137 height 39
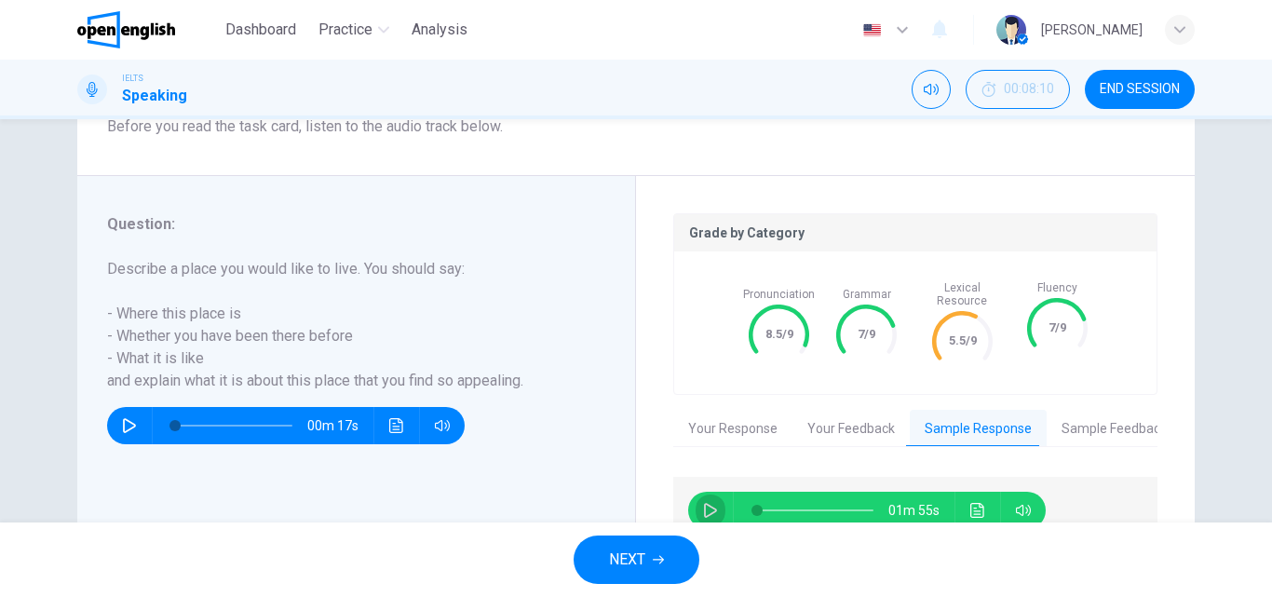
click at [707, 503] on icon "button" at bounding box center [710, 510] width 15 height 15
type input "*"
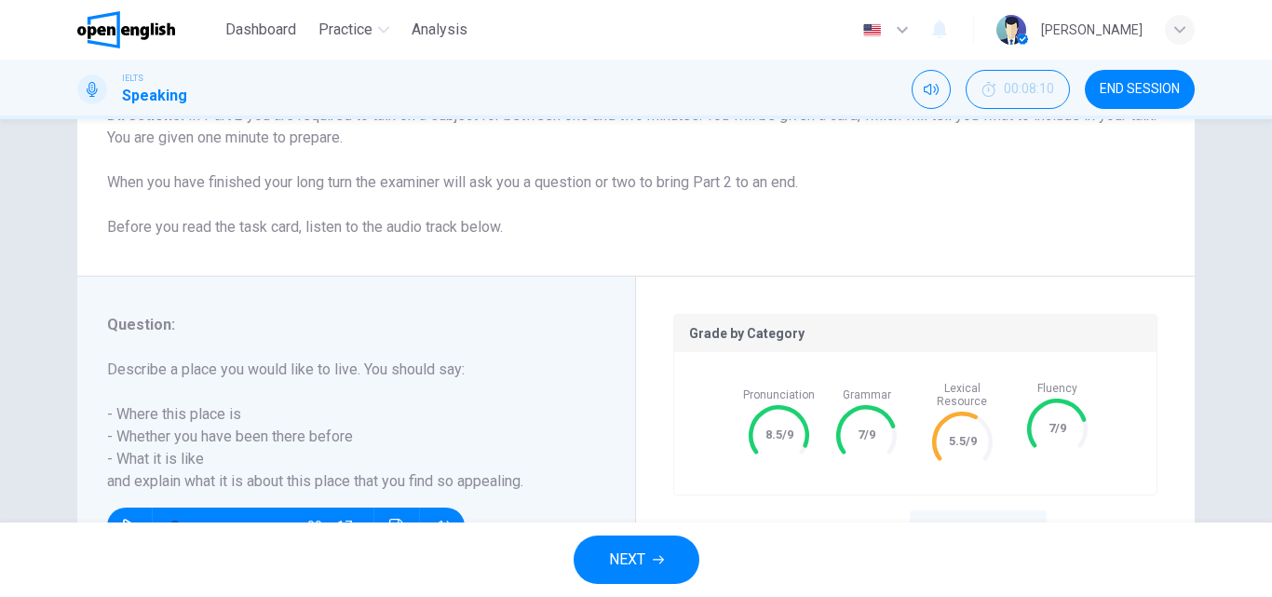
scroll to position [272, 0]
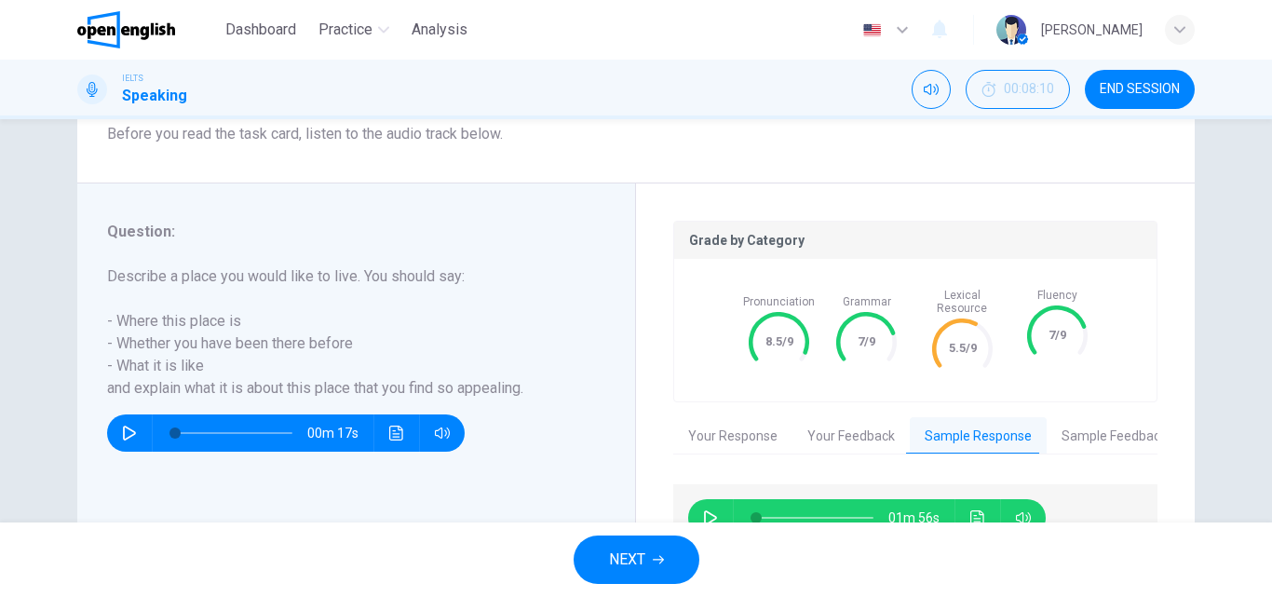
click at [1135, 102] on button "END SESSION" at bounding box center [1140, 89] width 110 height 39
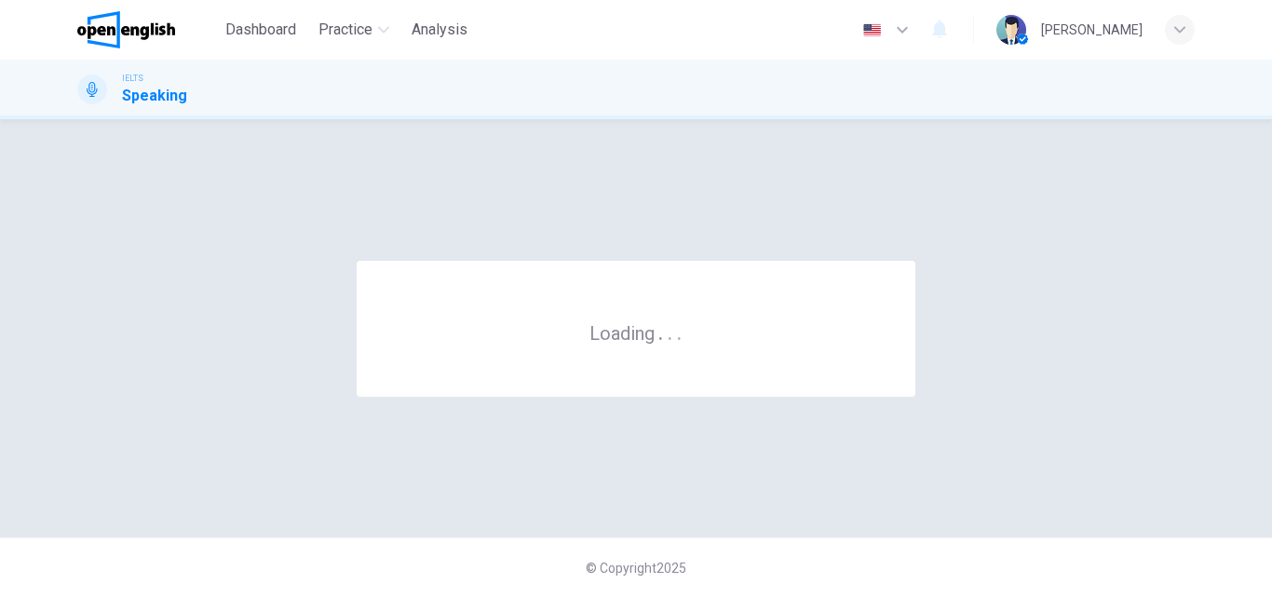
scroll to position [0, 0]
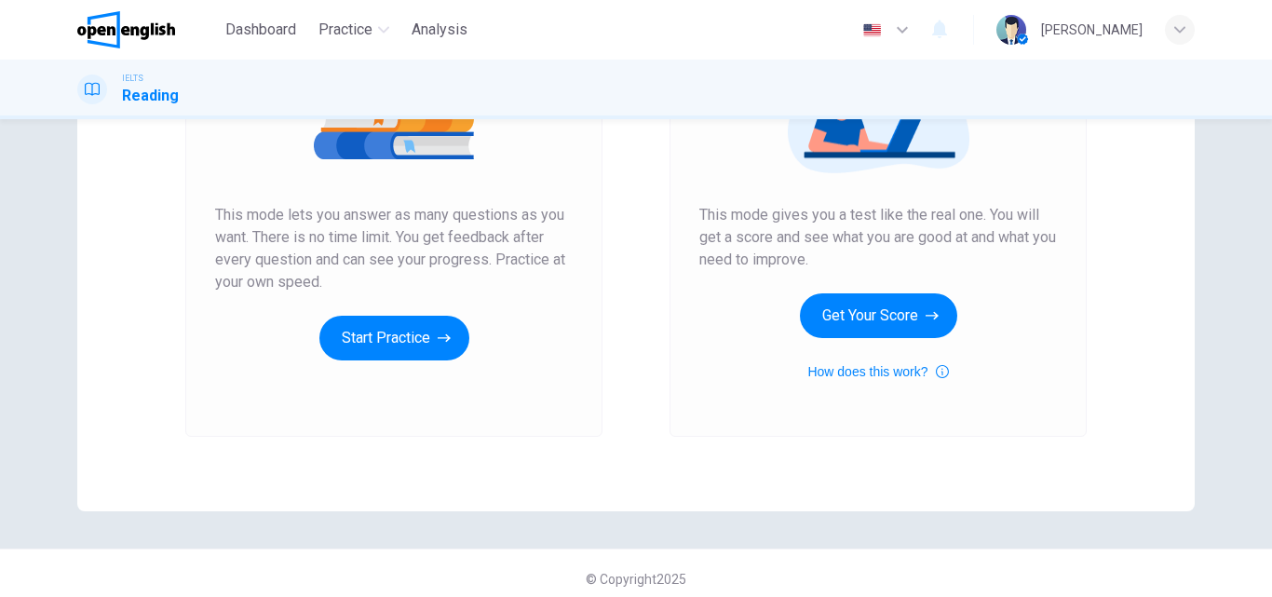
scroll to position [304, 0]
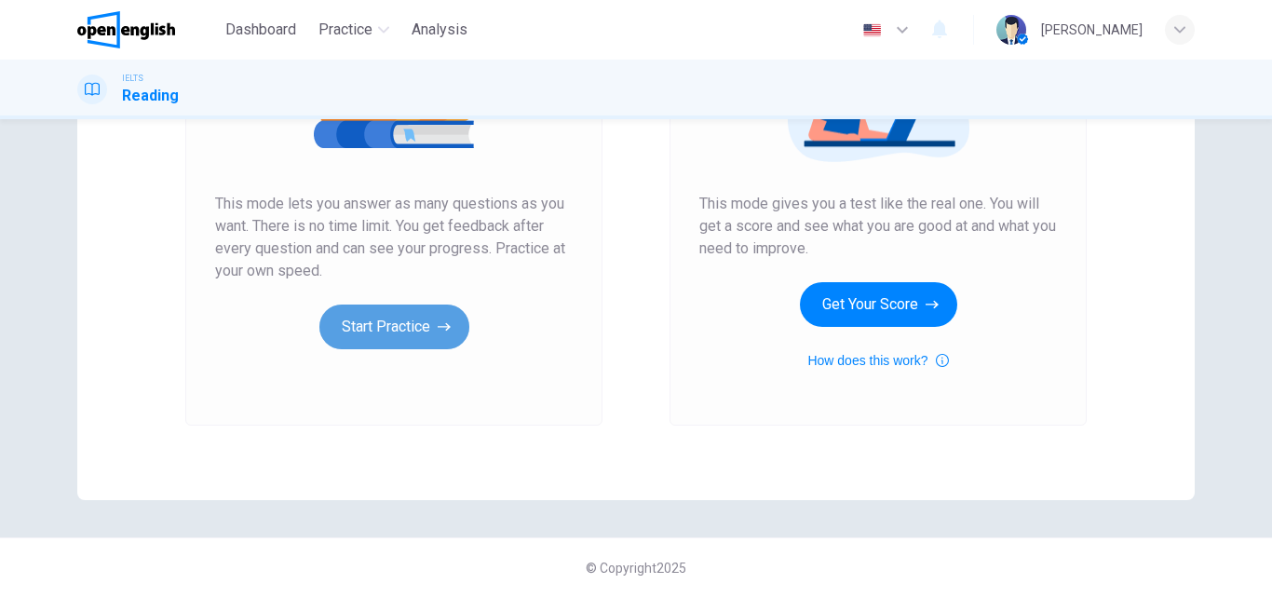
click at [412, 323] on button "Start Practice" at bounding box center [394, 327] width 150 height 45
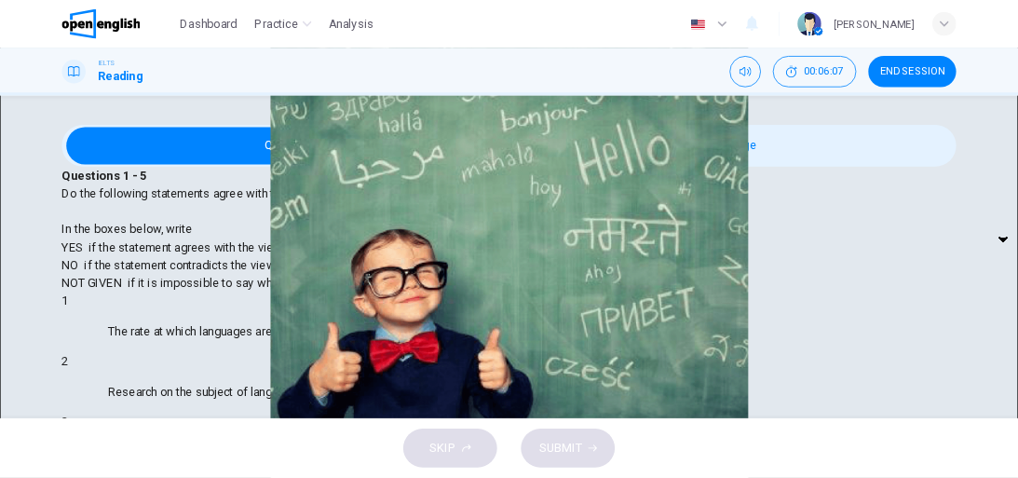
scroll to position [652, 0]
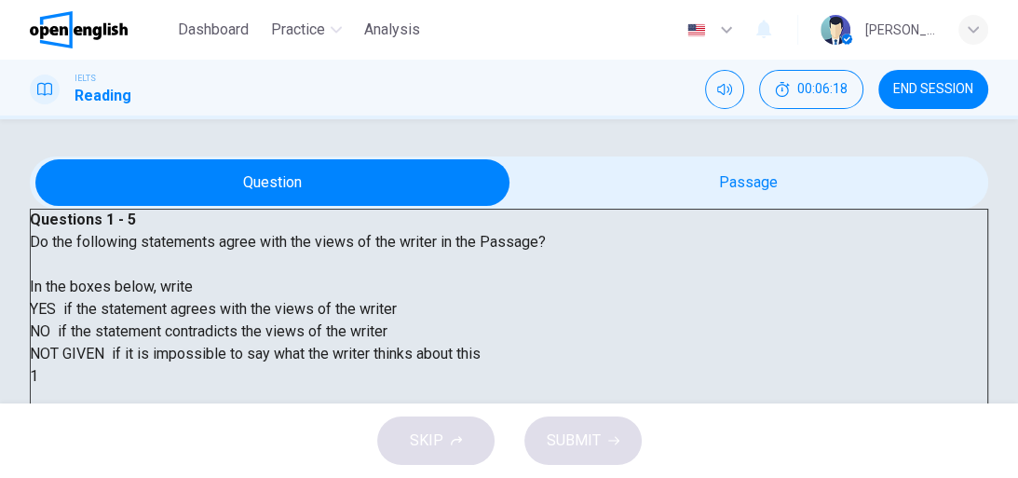
drag, startPoint x: 1256, startPoint y: 0, endPoint x: 666, endPoint y: 438, distance: 734.4
click at [666, 438] on div "SKIP SUBMIT" at bounding box center [509, 440] width 1018 height 75
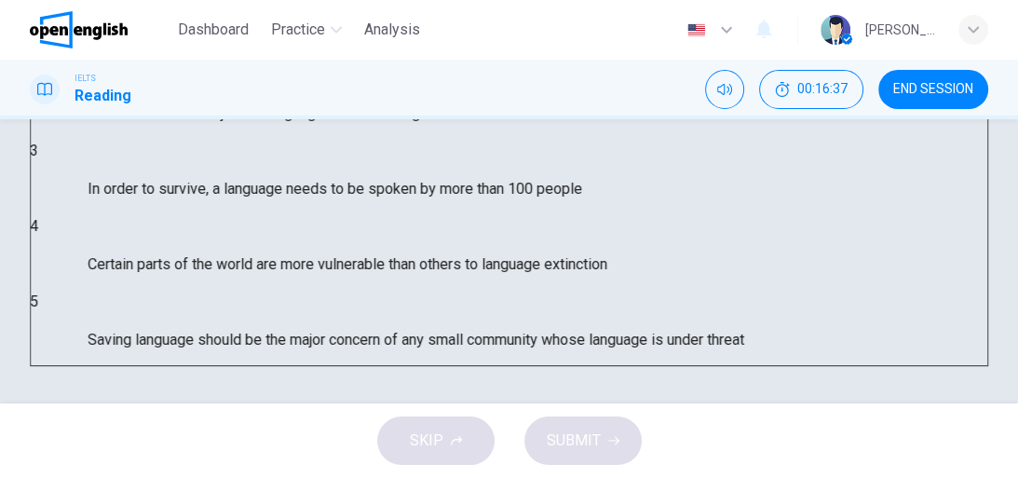
scroll to position [450, 0]
click at [220, 175] on body "This site uses cookies, as explained in our Privacy Policy . If you agree to th…" at bounding box center [509, 239] width 1018 height 478
type input "***"
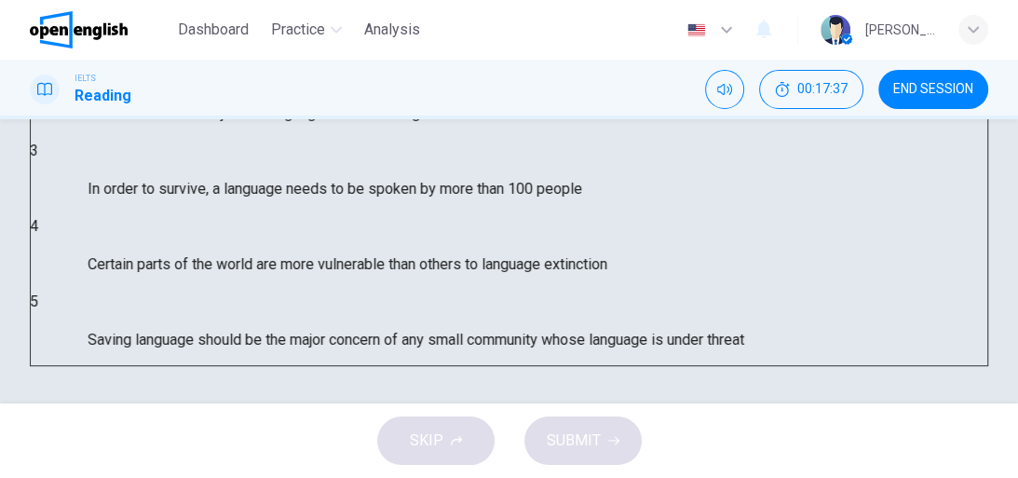
click at [227, 239] on body "This site uses cookies, as explained in our Privacy Policy . If you agree to th…" at bounding box center [509, 239] width 1018 height 478
type input "***"
click at [73, 215] on div "​ ​" at bounding box center [51, 188] width 43 height 53
click at [224, 283] on body "This site uses cookies, as explained in our Privacy Policy . If you agree to th…" at bounding box center [509, 239] width 1018 height 478
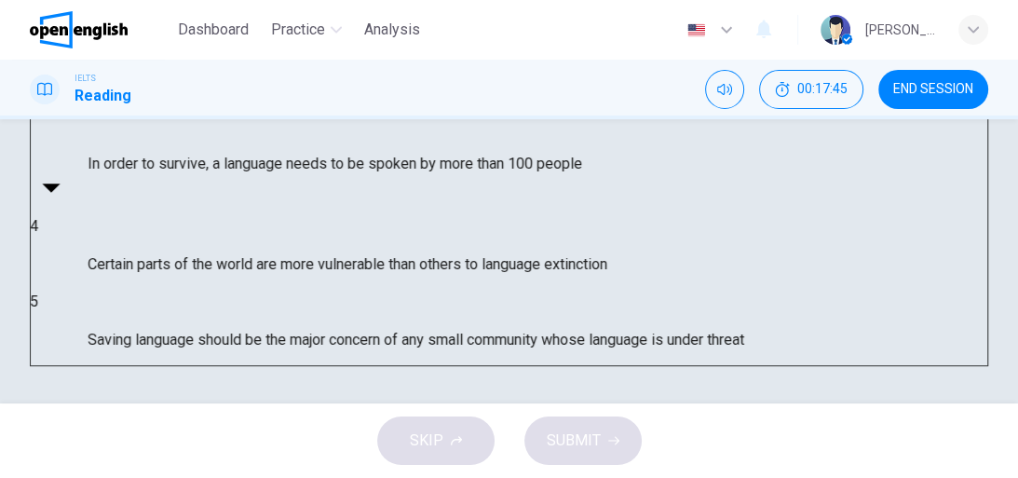
type input "*********"
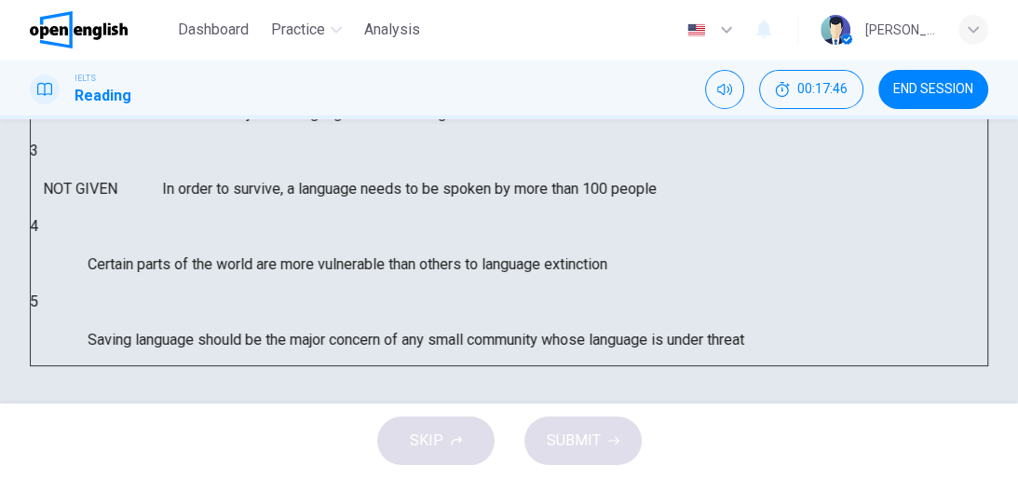
scroll to position [522, 0]
click at [216, 262] on body "This site uses cookies, as explained in our Privacy Policy . If you agree to th…" at bounding box center [509, 239] width 1018 height 478
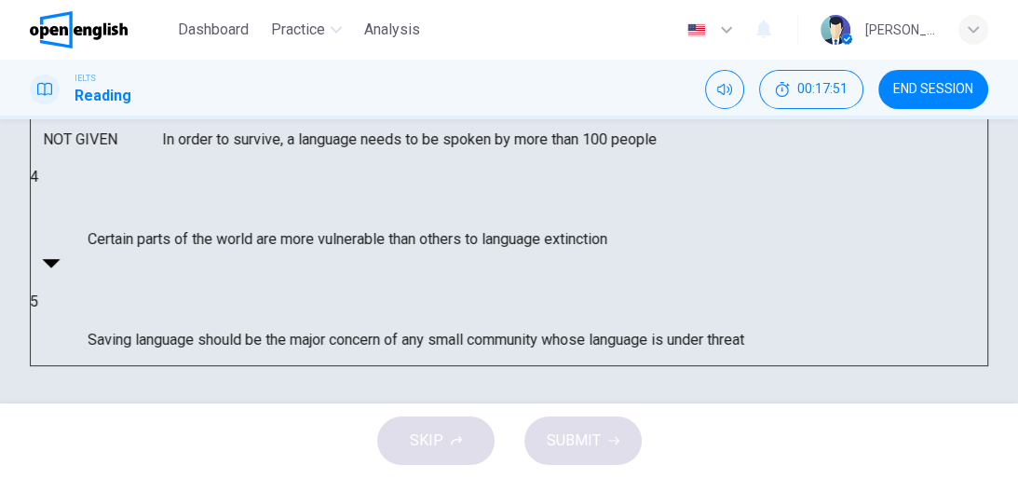
type input "***"
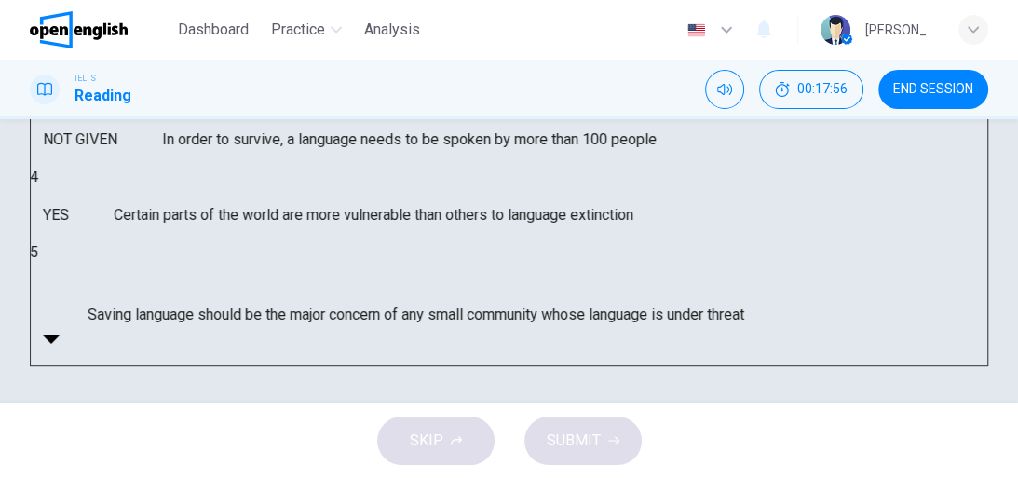
click at [224, 319] on body "This site uses cookies, as explained in our Privacy Policy . If you agree to th…" at bounding box center [509, 239] width 1018 height 478
type input "***"
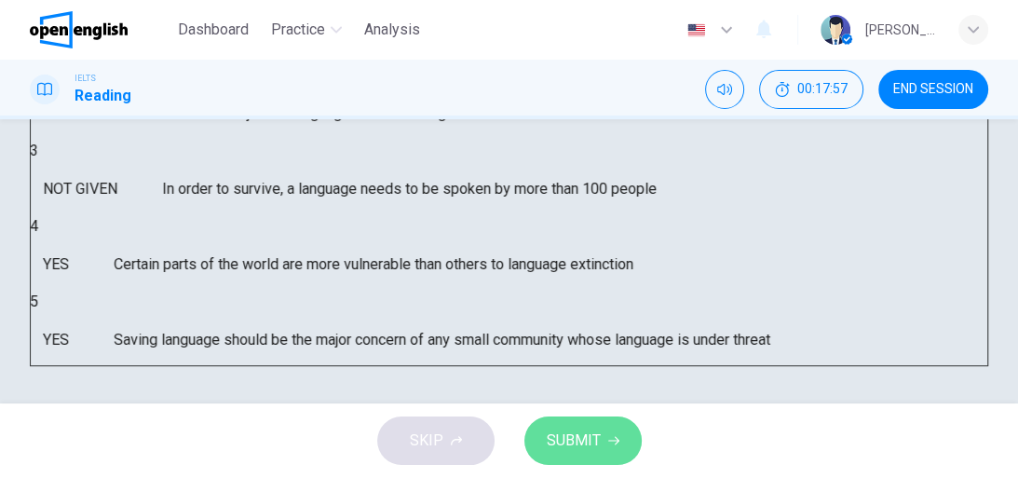
click at [547, 449] on span "SUBMIT" at bounding box center [574, 441] width 54 height 26
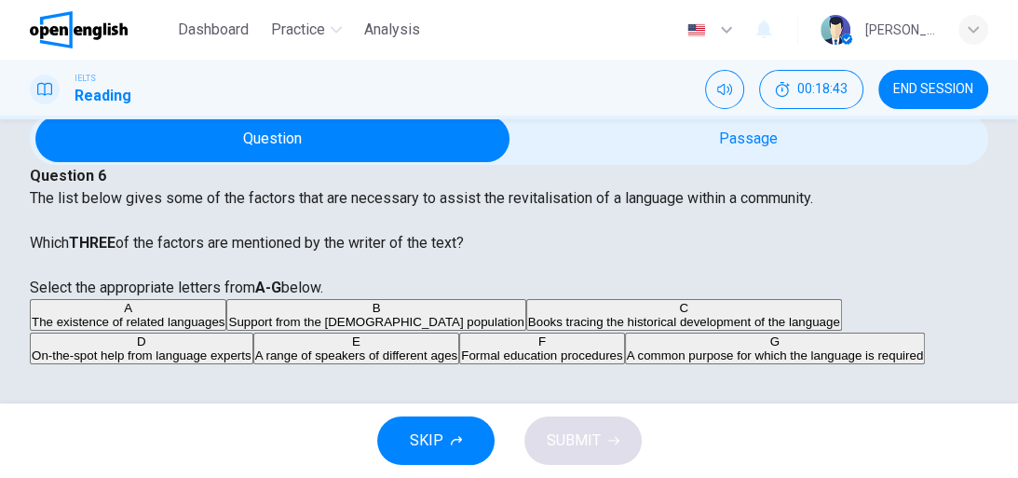
scroll to position [345, 0]
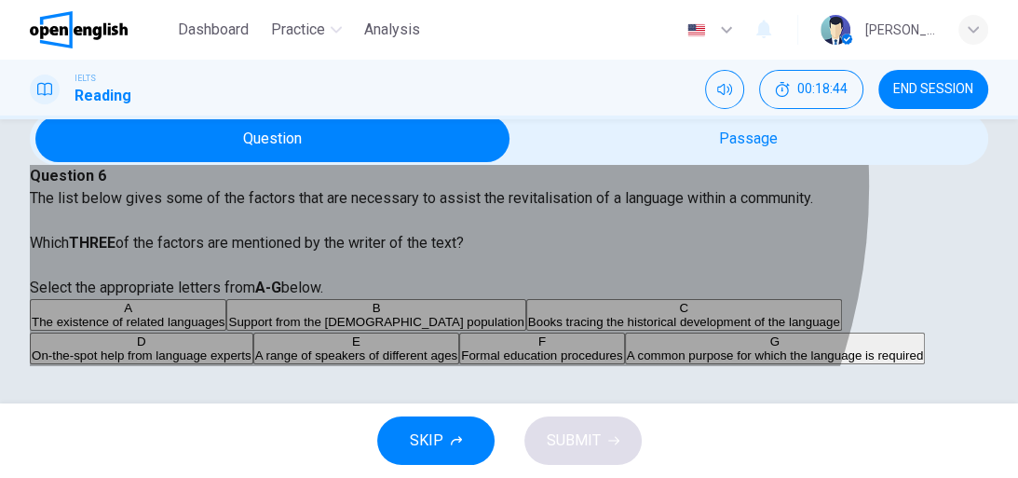
click at [224, 315] on span "The existence of related languages" at bounding box center [128, 322] width 193 height 14
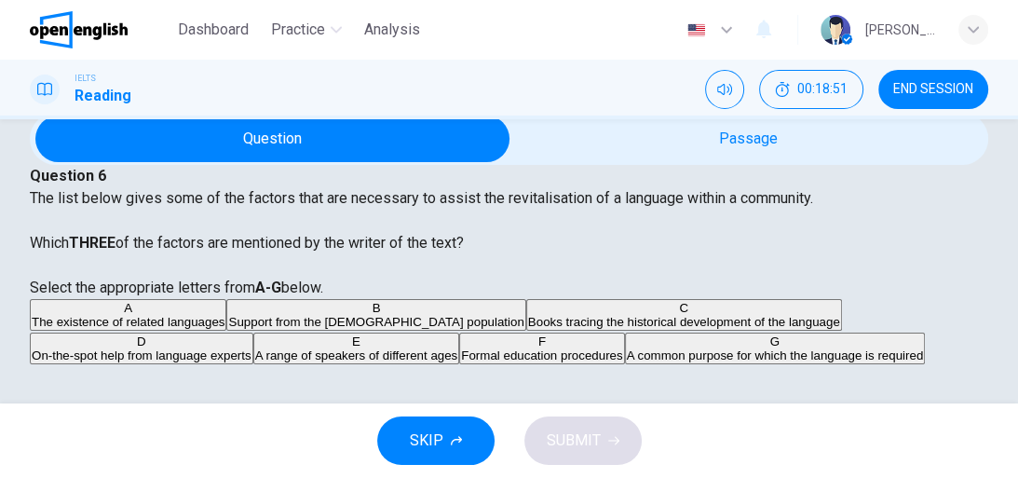
scroll to position [419, 0]
click at [251, 348] on span "On-the-spot help from language experts" at bounding box center [142, 355] width 220 height 14
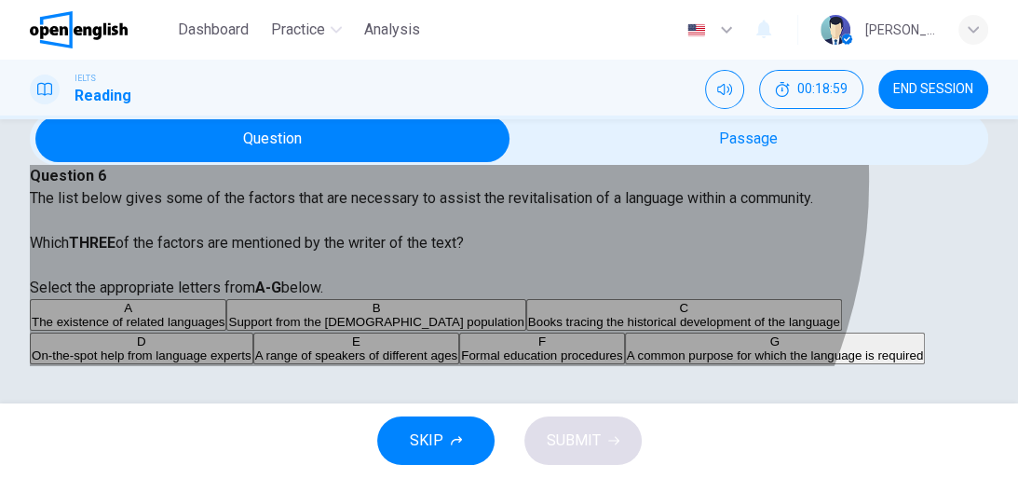
click at [627, 348] on span "A common purpose for which the language is required" at bounding box center [775, 355] width 297 height 14
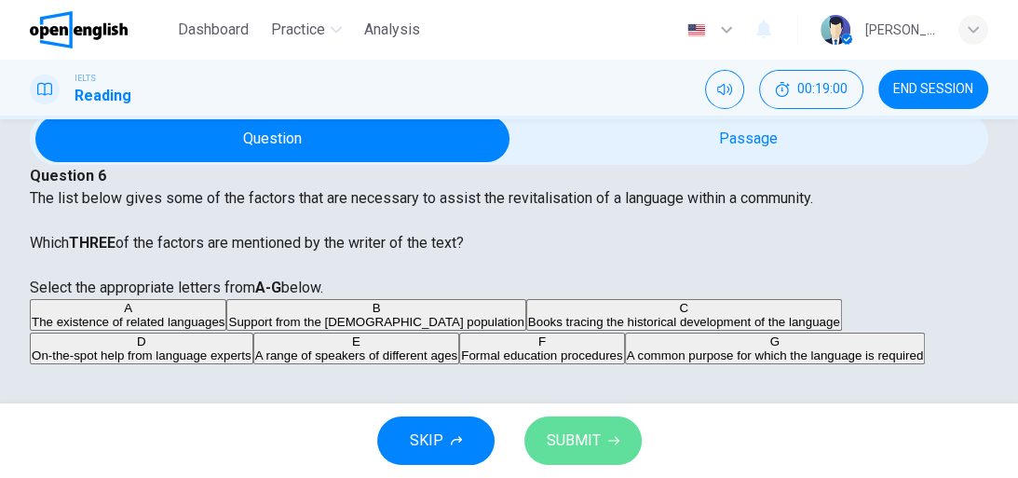
click at [574, 428] on span "SUBMIT" at bounding box center [574, 441] width 54 height 26
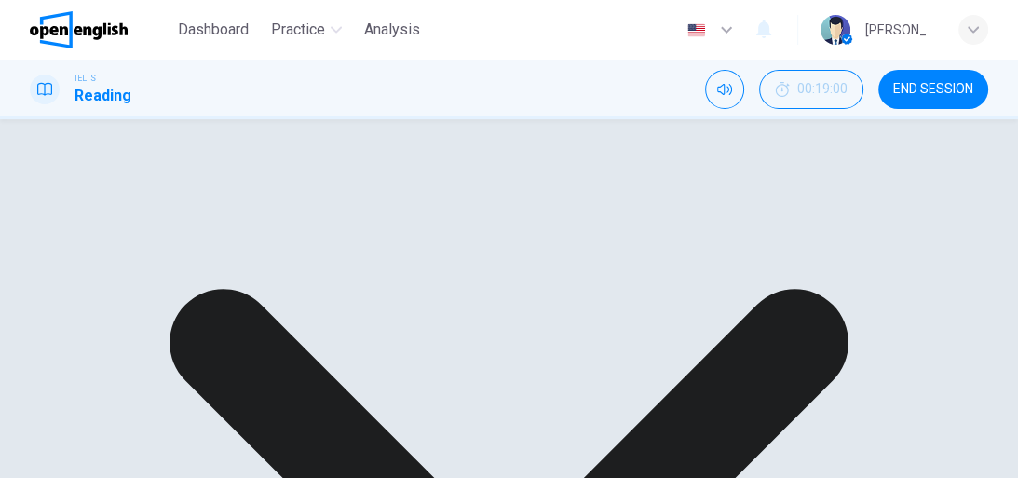
scroll to position [643, 0]
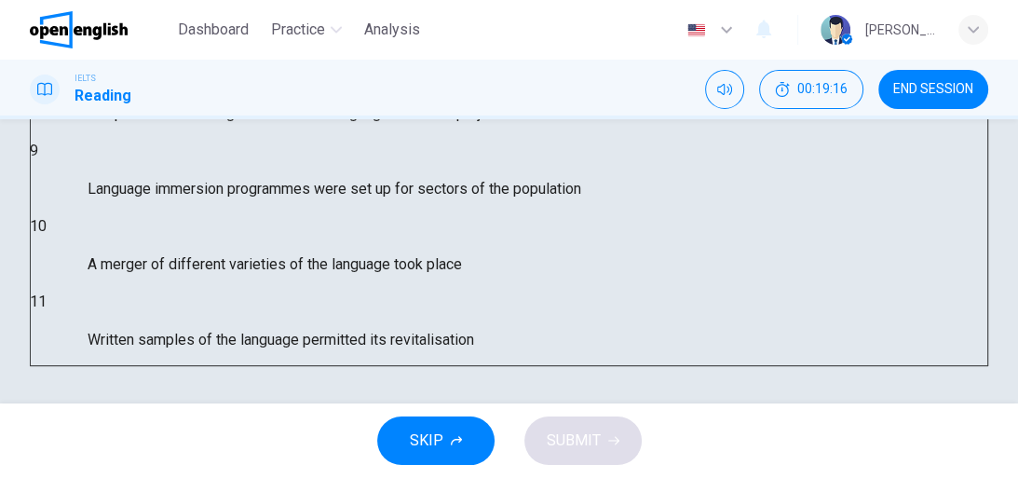
click at [73, 313] on div "​ ​" at bounding box center [51, 339] width 43 height 53
click at [223, 310] on body "This site uses cookies, as explained in our Privacy Policy . If you agree to th…" at bounding box center [509, 239] width 1018 height 478
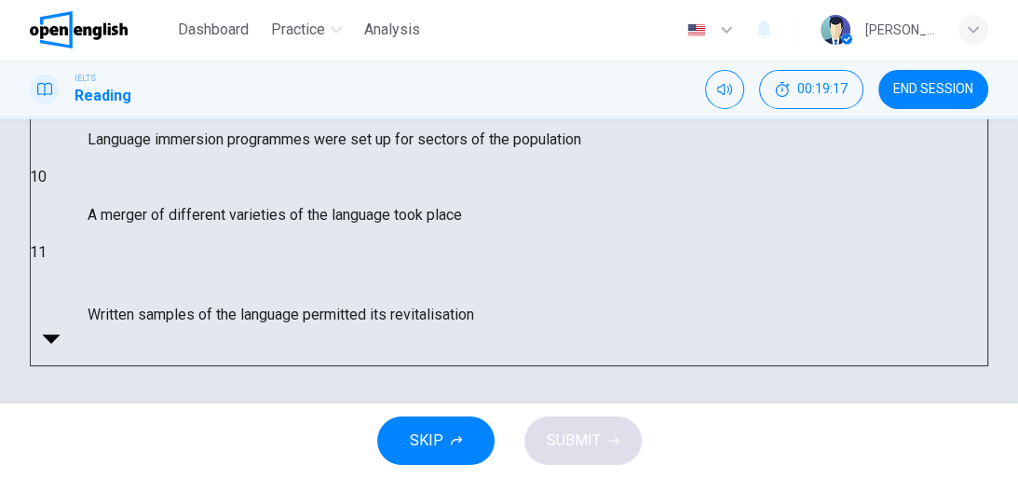
type input "*"
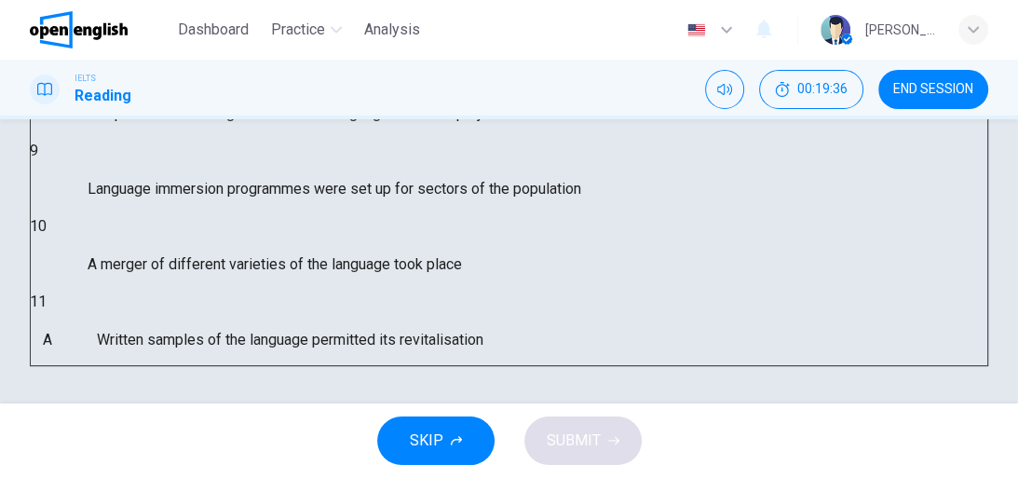
click at [221, 257] on body "This site uses cookies, as explained in our Privacy Policy . If you agree to th…" at bounding box center [509, 239] width 1018 height 478
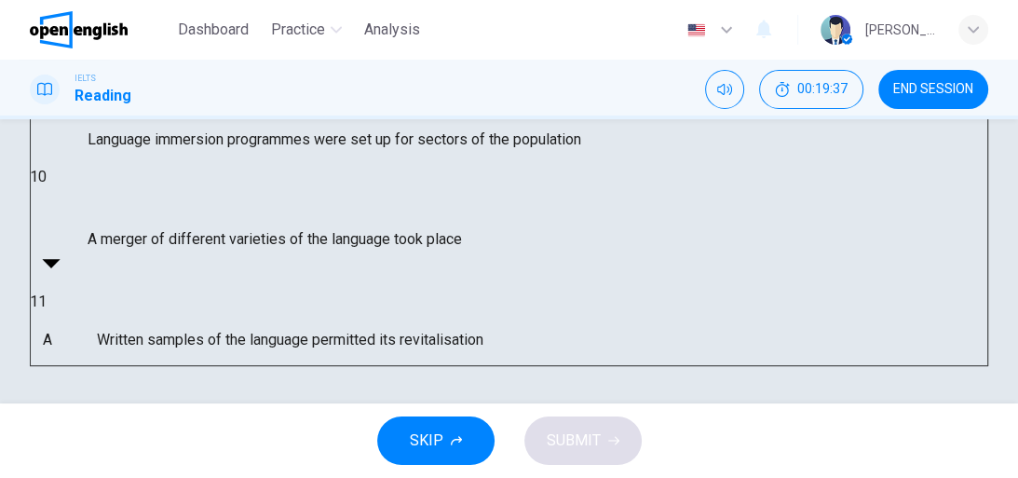
type input "*"
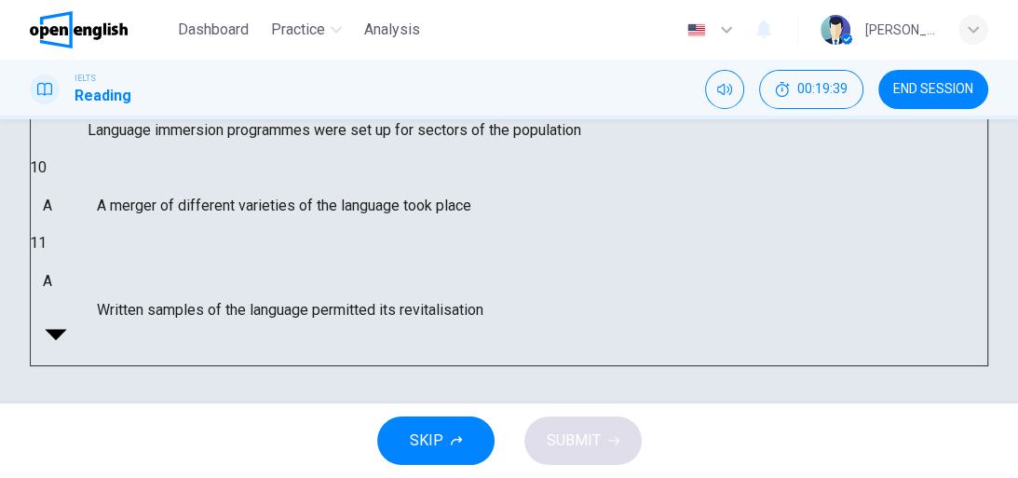
click at [224, 310] on body "This site uses cookies, as explained in our Privacy Policy . If you agree to th…" at bounding box center [509, 239] width 1018 height 478
type input "*"
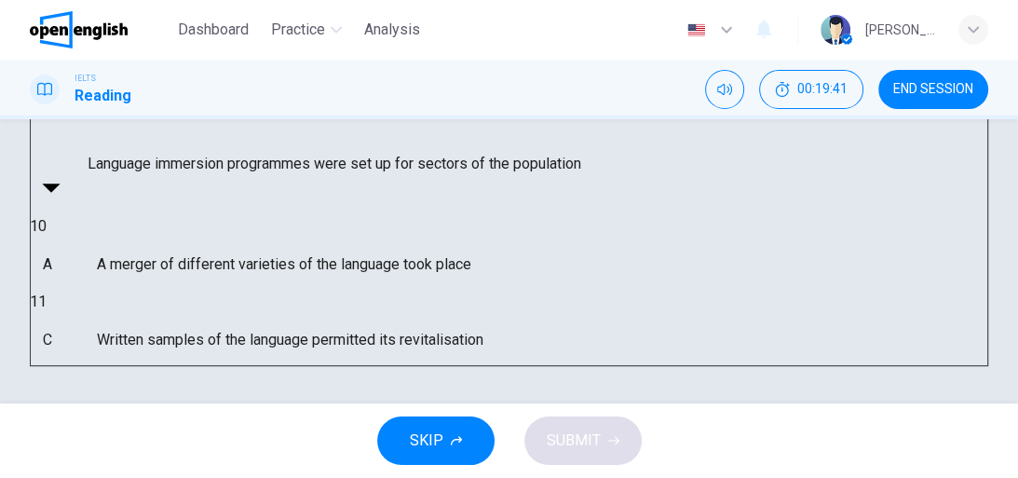
click at [220, 211] on body "This site uses cookies, as explained in our Privacy Policy . If you agree to th…" at bounding box center [509, 239] width 1018 height 478
type input "*"
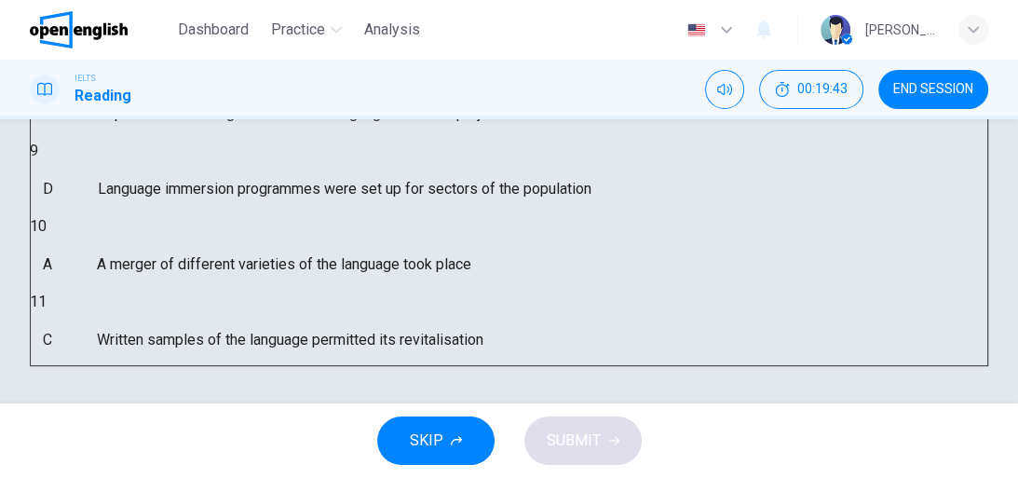
scroll to position [494, 0]
click at [216, 306] on body "This site uses cookies, as explained in our Privacy Policy . If you agree to th…" at bounding box center [509, 239] width 1018 height 478
drag, startPoint x: 145, startPoint y: 425, endPoint x: 186, endPoint y: 385, distance: 57.3
type input "*"
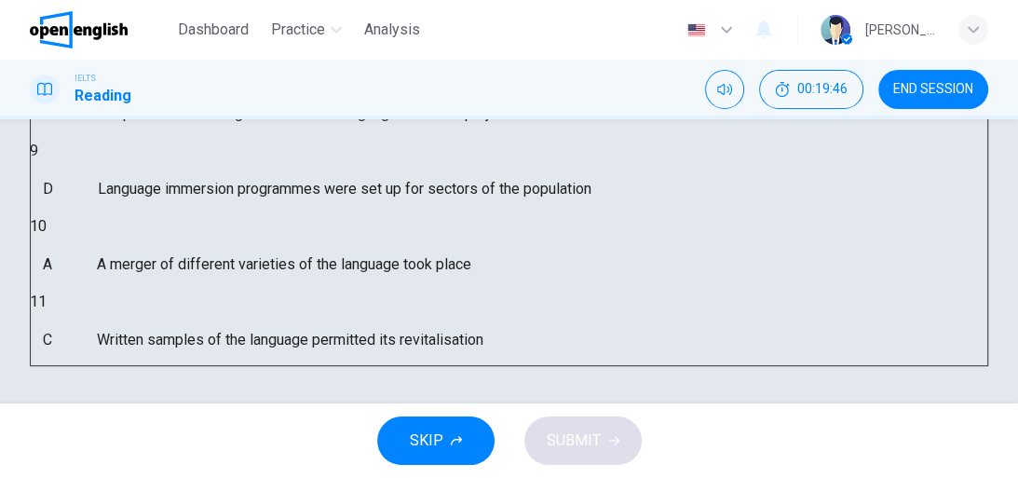
click at [223, 250] on body "This site uses cookies, as explained in our Privacy Policy . If you agree to th…" at bounding box center [509, 239] width 1018 height 478
type input "*"
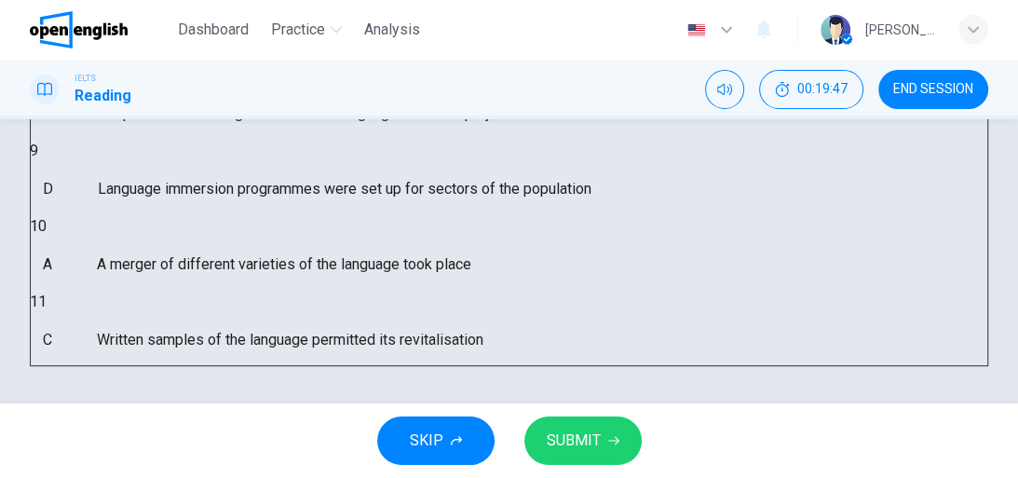
click at [590, 441] on span "SUBMIT" at bounding box center [574, 441] width 54 height 26
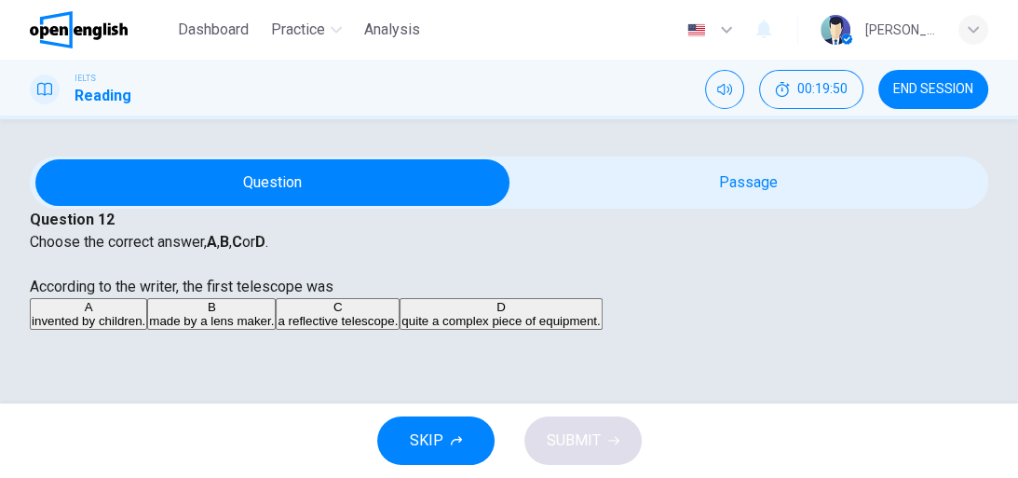
scroll to position [0, 0]
click at [236, 23] on span "Dashboard" at bounding box center [213, 30] width 71 height 22
